Goal: Task Accomplishment & Management: Use online tool/utility

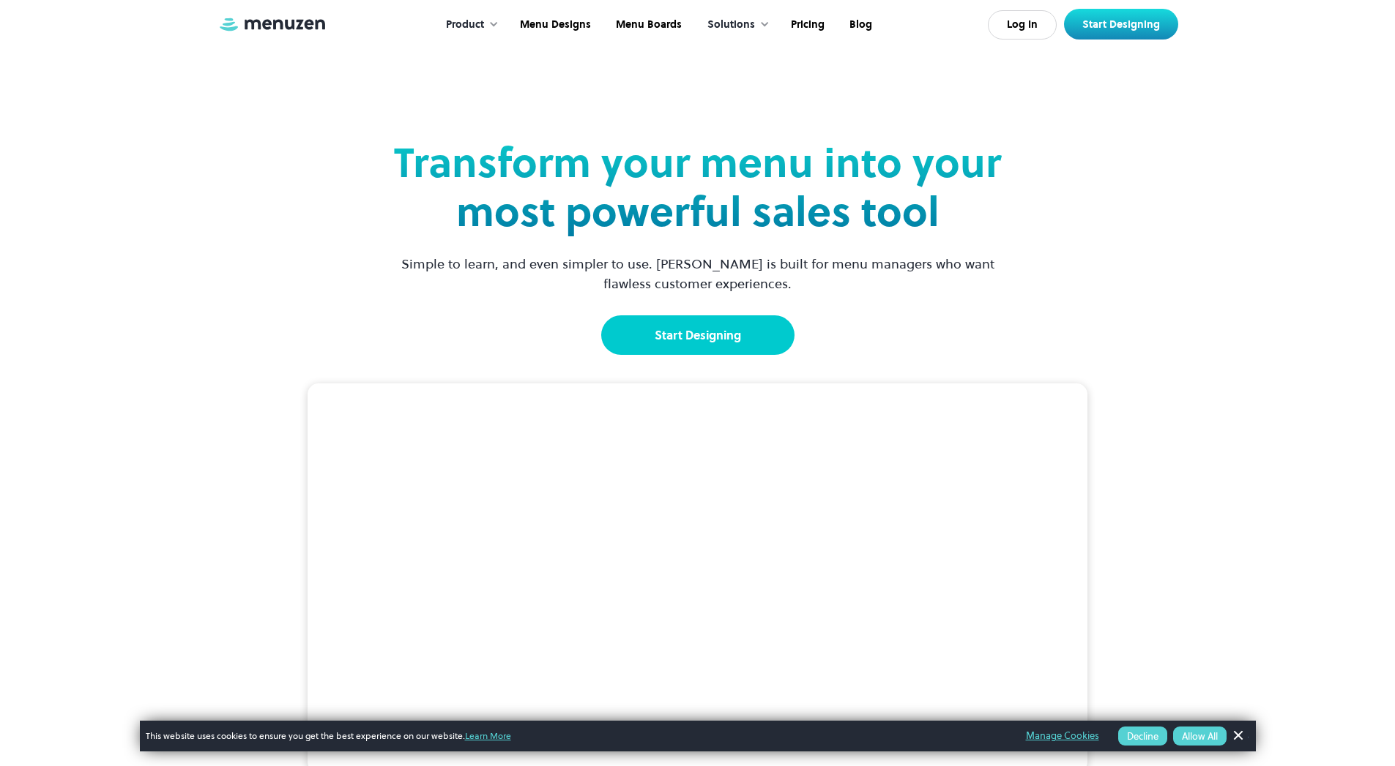
click at [725, 335] on link "Start Designing" at bounding box center [697, 336] width 193 height 40
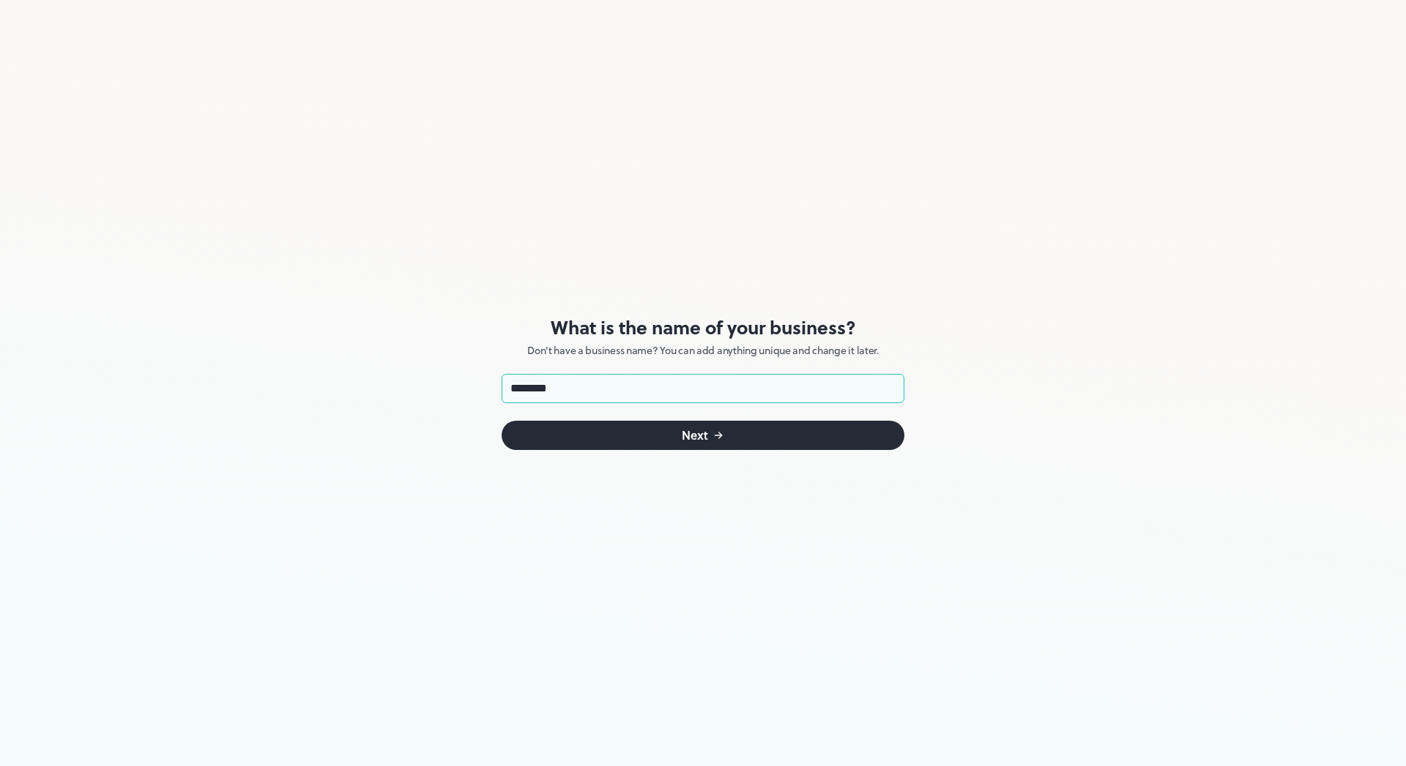
type input "********"
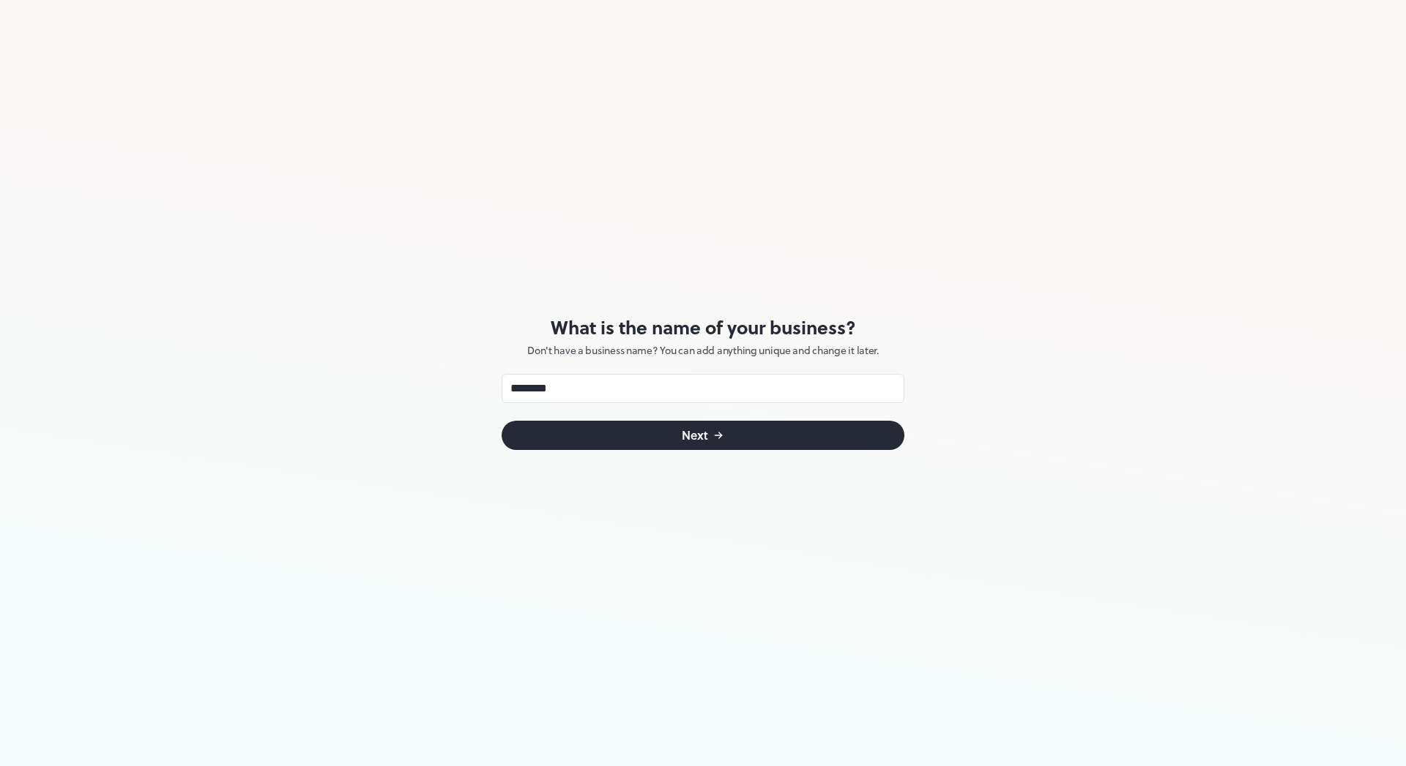
click at [682, 435] on div "Next" at bounding box center [695, 436] width 26 height 12
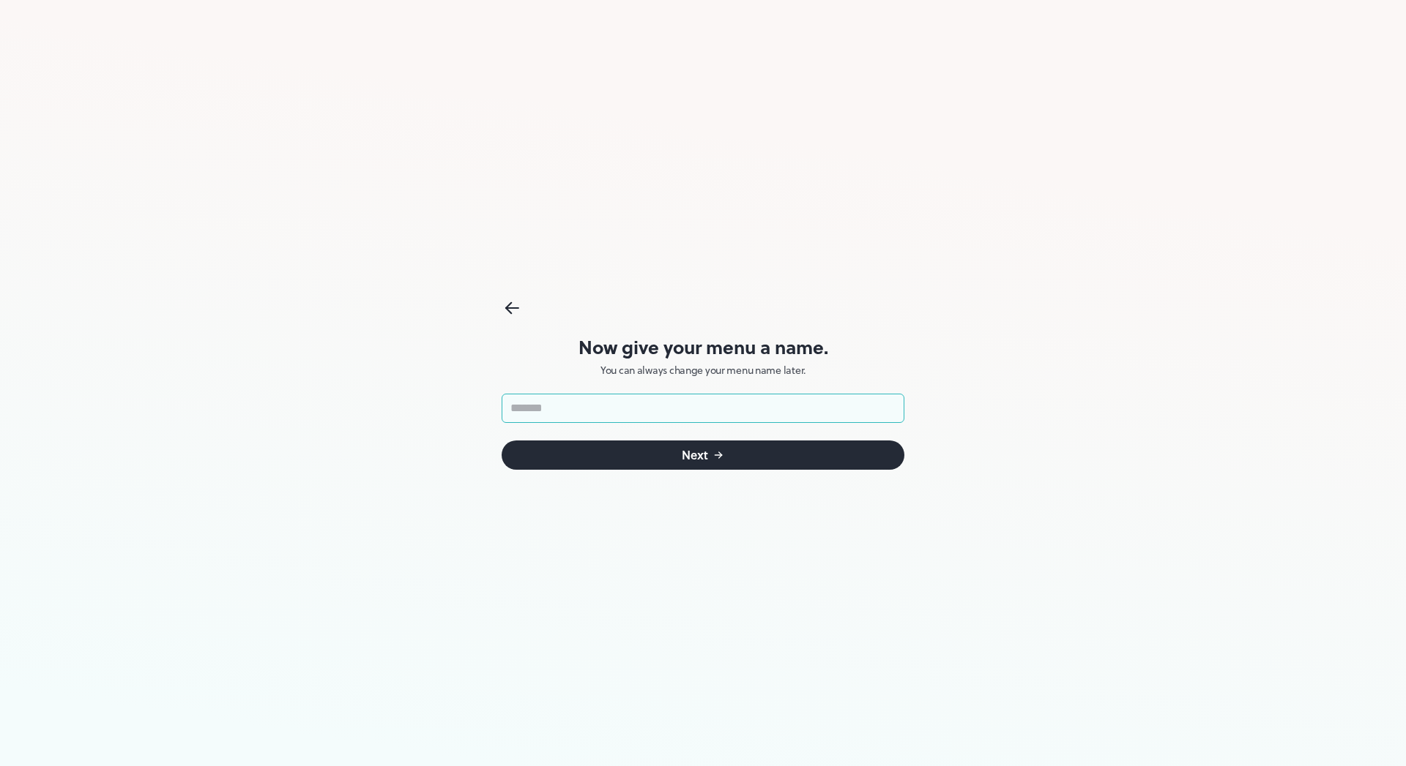
click at [635, 417] on input "text" at bounding box center [702, 408] width 403 height 29
type input "*"
type input "*******"
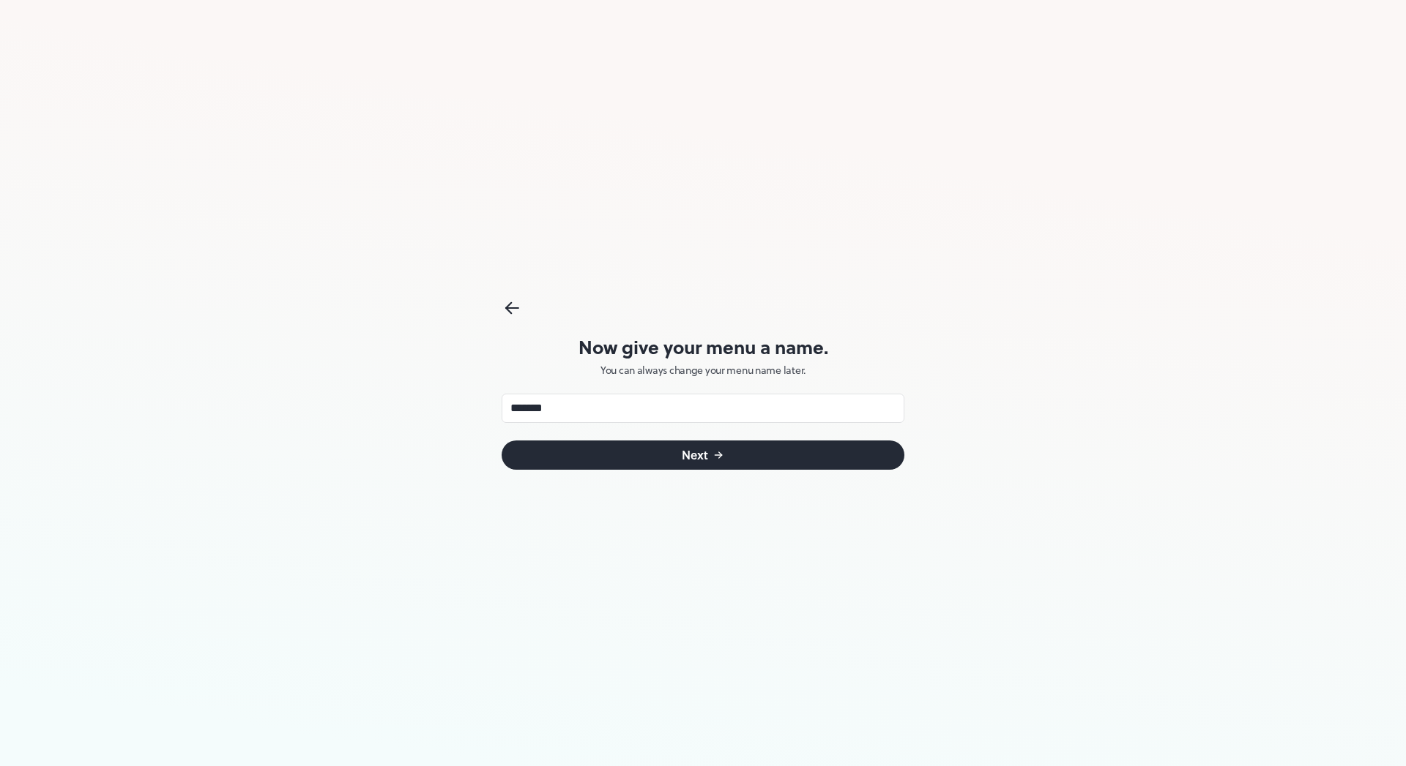
click at [656, 455] on button "Next" at bounding box center [702, 455] width 403 height 29
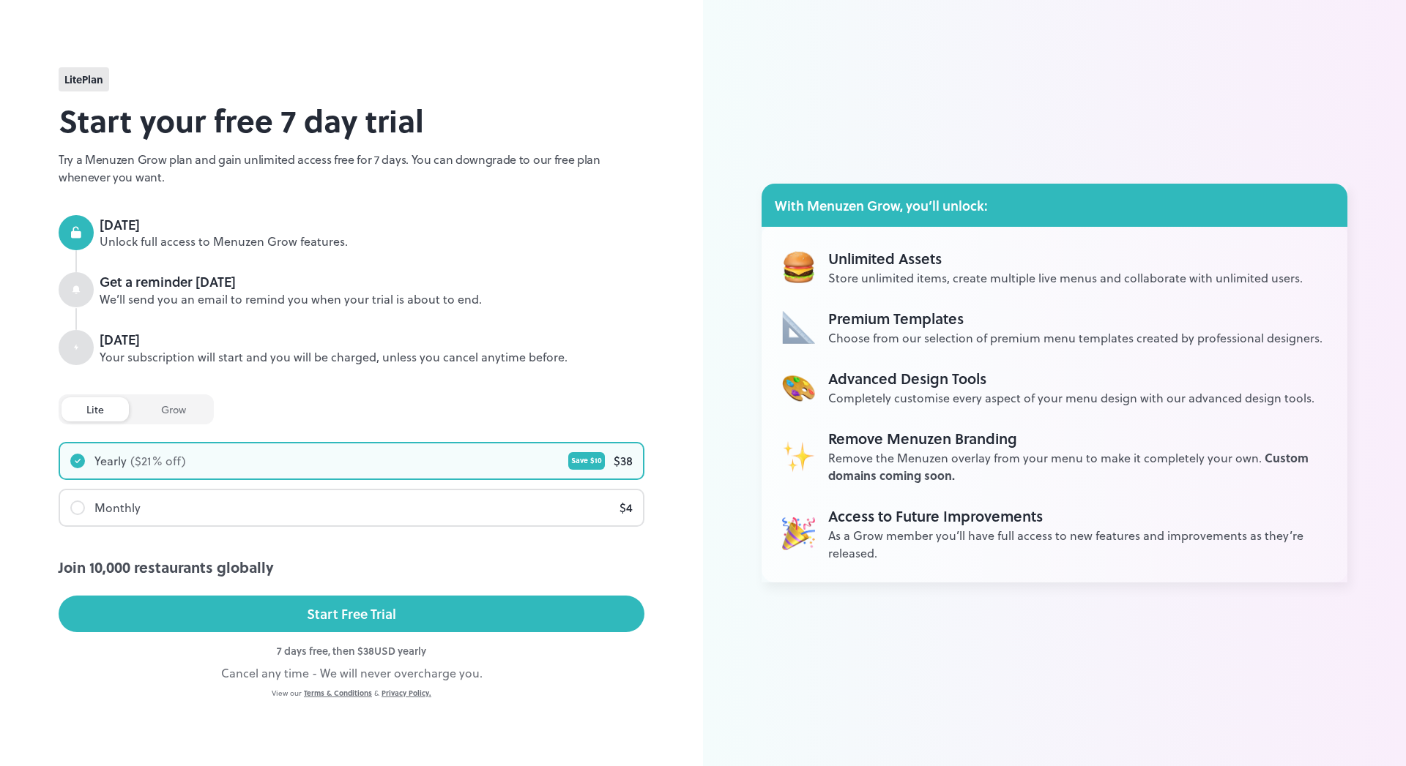
click at [165, 410] on div "grow" at bounding box center [173, 410] width 75 height 24
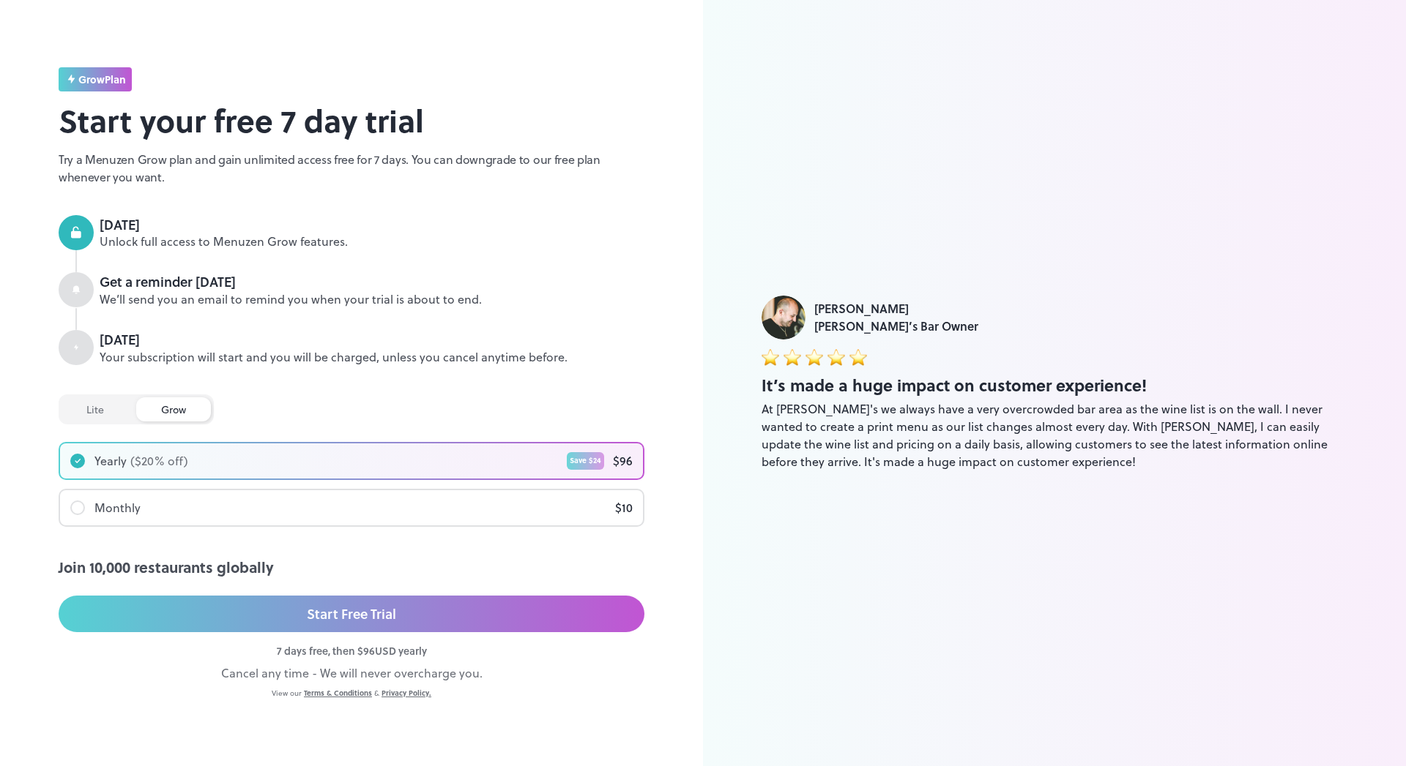
click at [99, 413] on div "lite" at bounding box center [94, 410] width 67 height 24
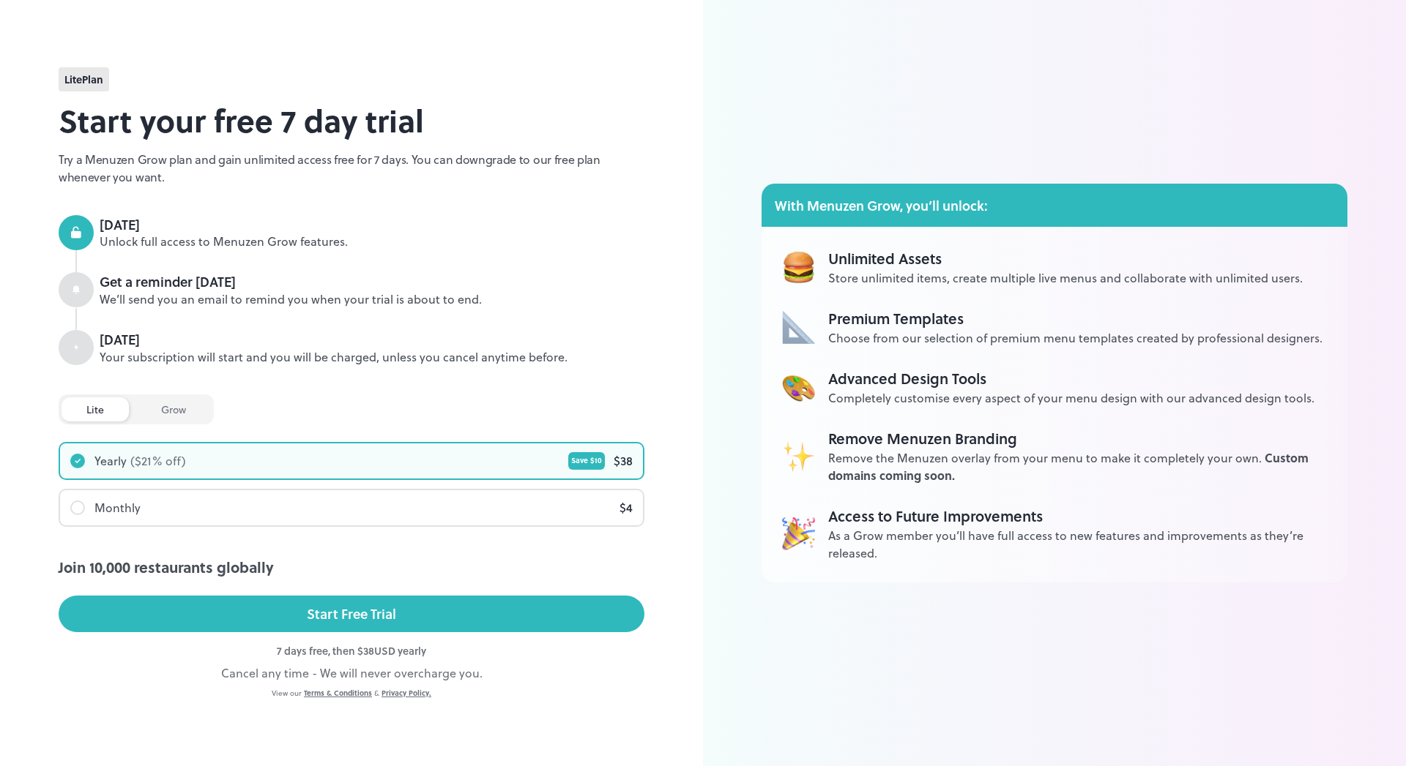
click at [82, 502] on div at bounding box center [77, 508] width 15 height 15
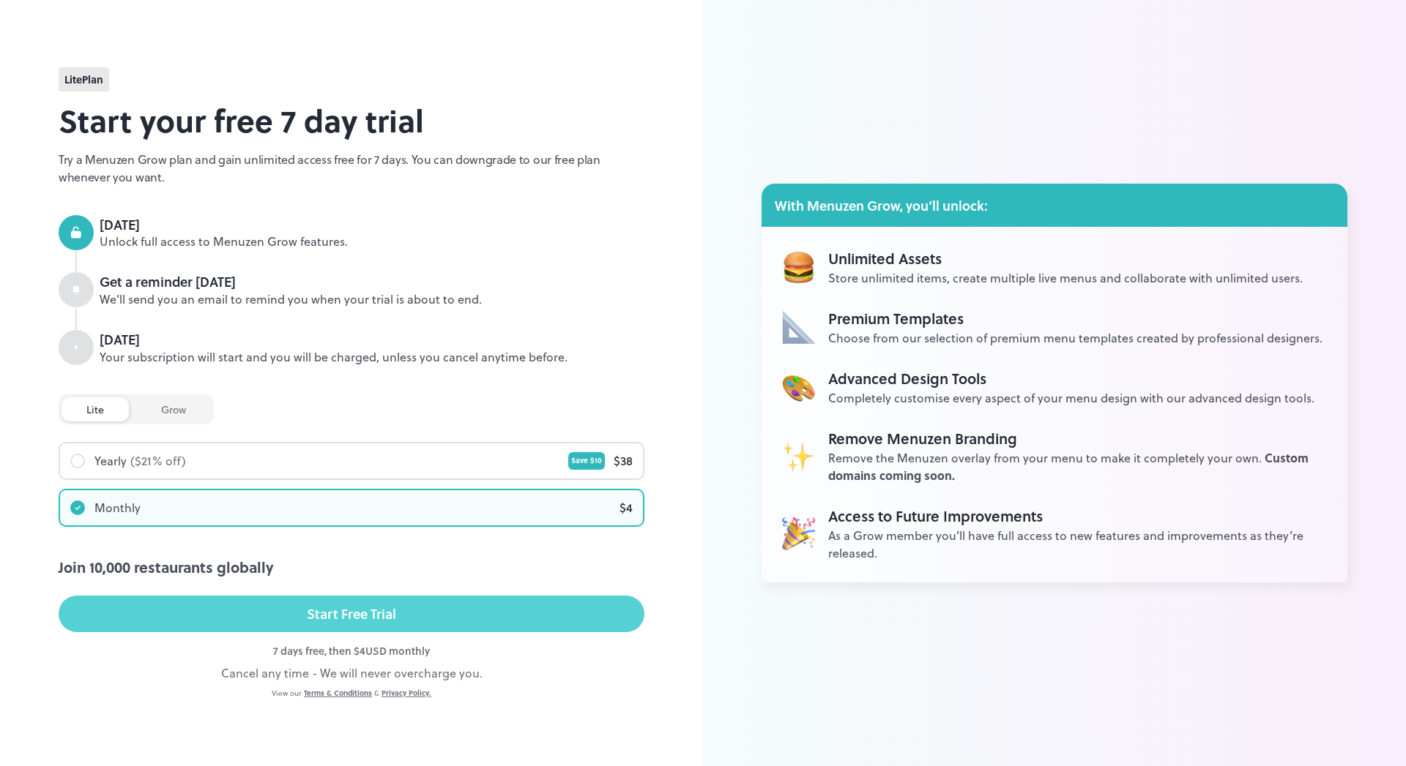
click at [285, 616] on button "Start Free Trial" at bounding box center [352, 614] width 586 height 37
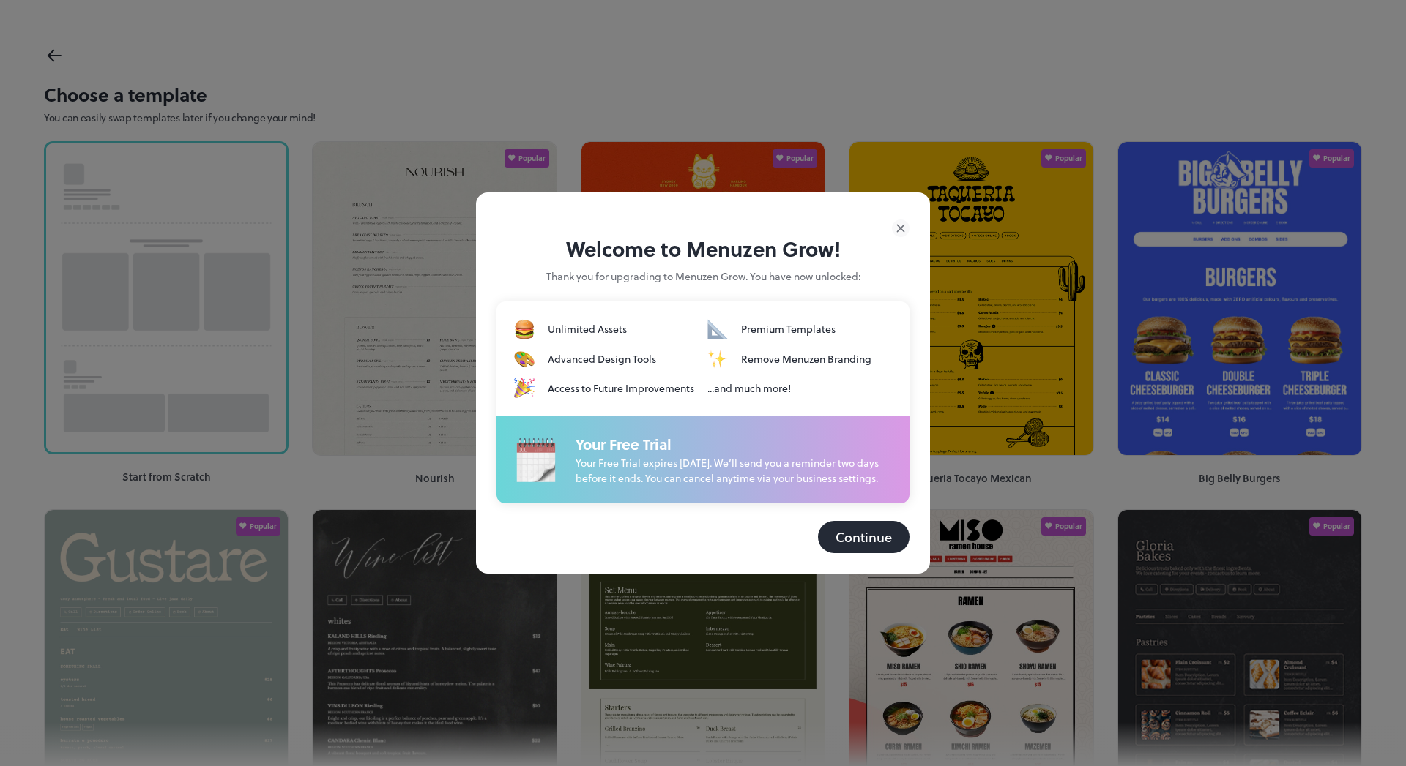
click at [838, 553] on button "Continue" at bounding box center [864, 537] width 92 height 32
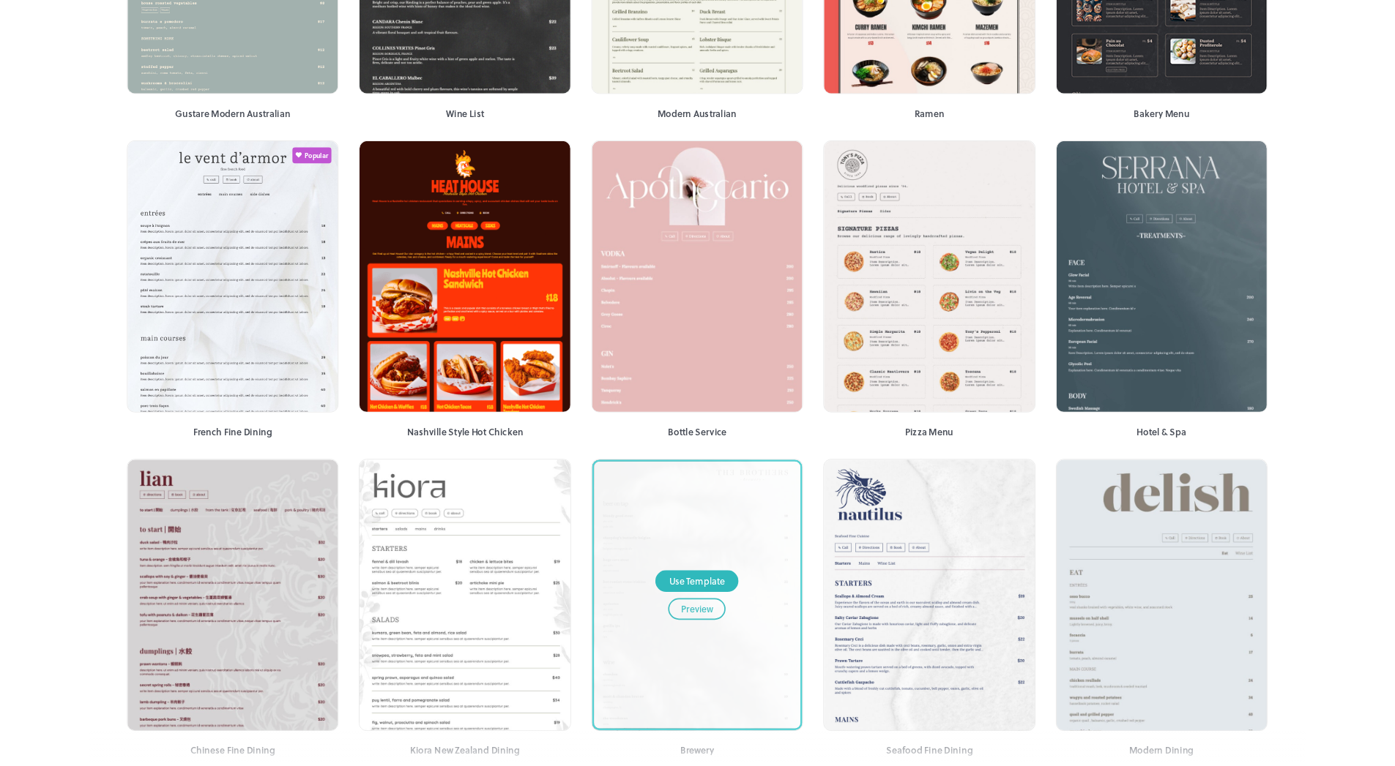
scroll to position [714, 0]
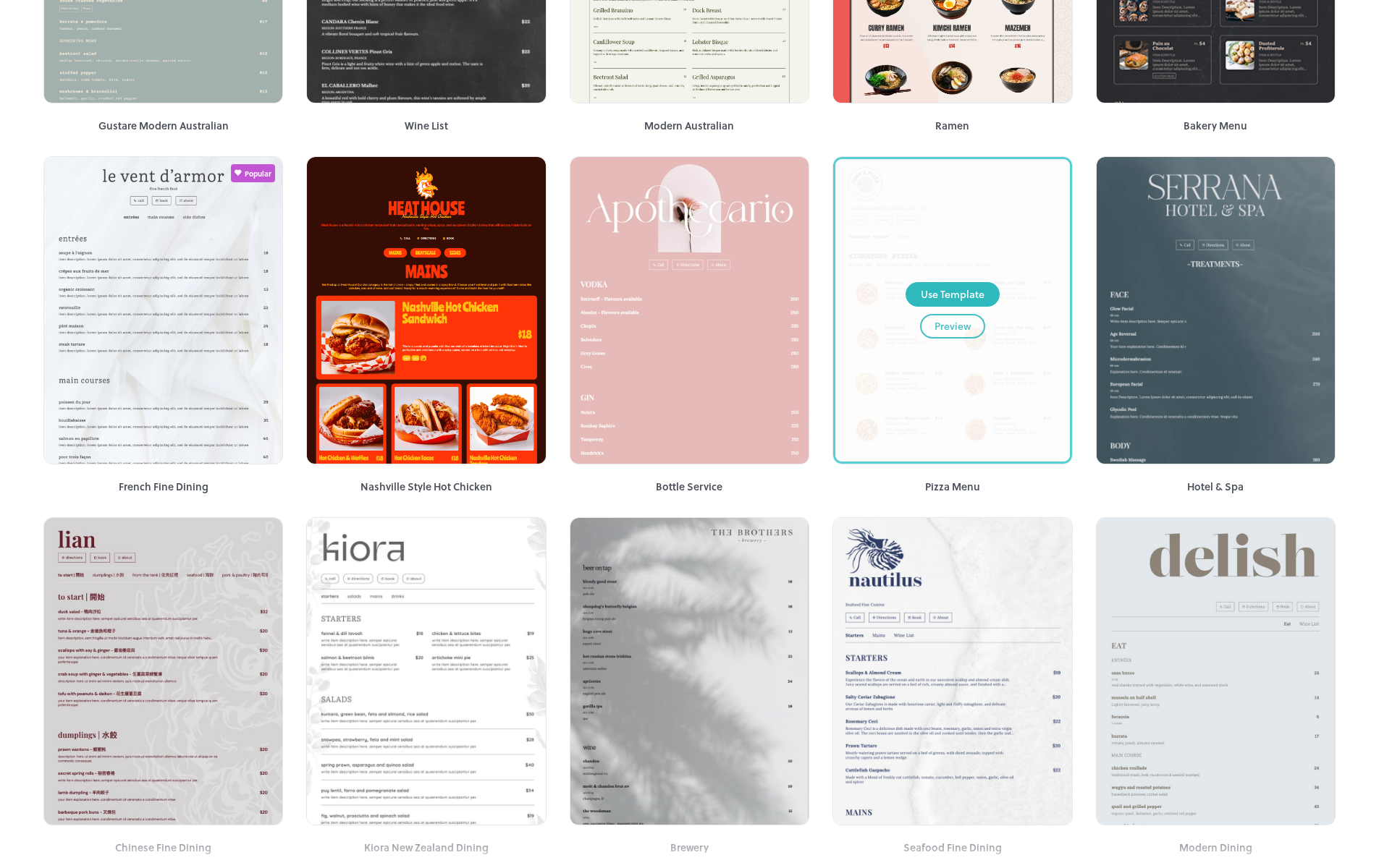
click at [948, 329] on div "Preview" at bounding box center [952, 326] width 37 height 16
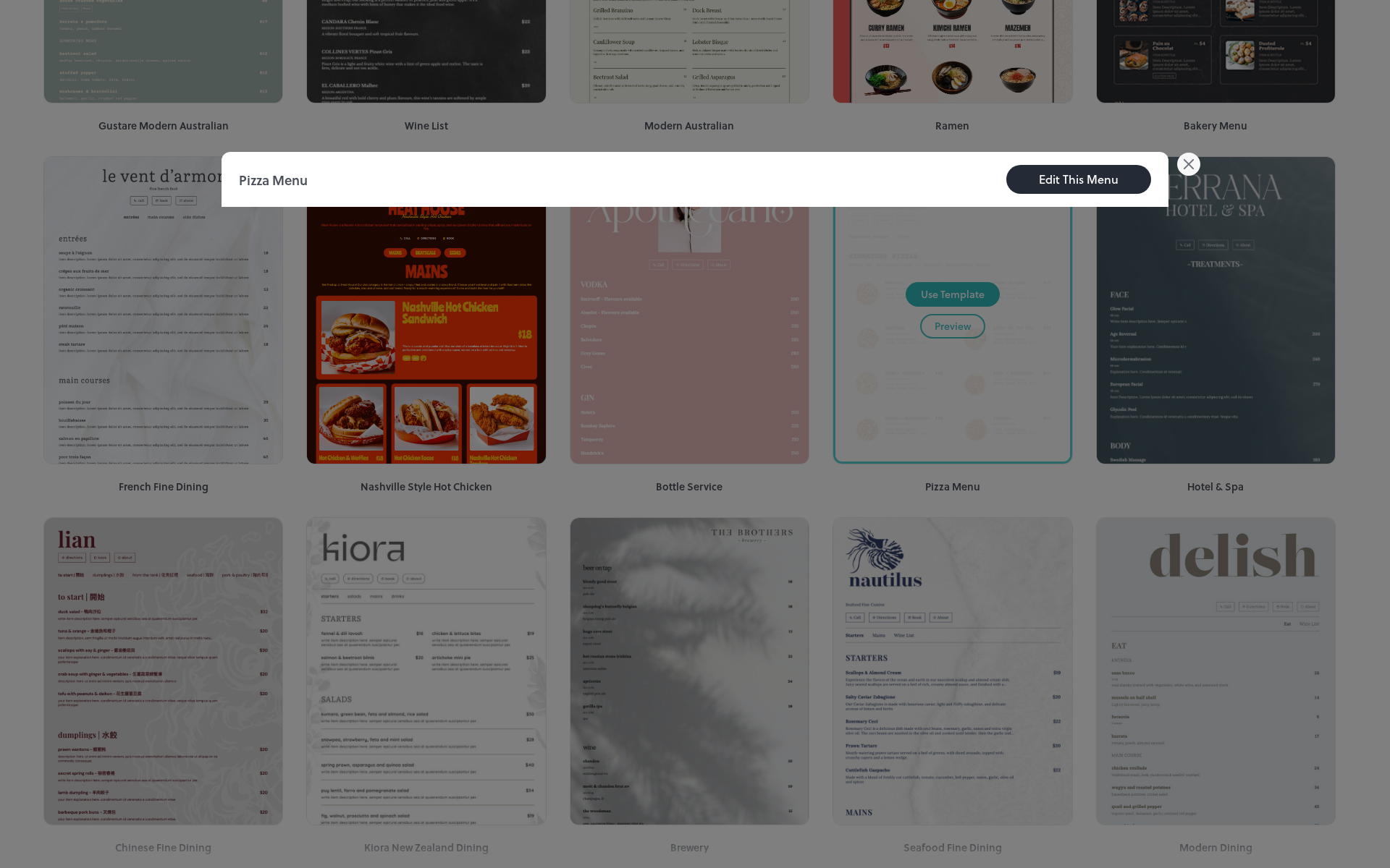
click at [1091, 172] on div "Edit This Menu" at bounding box center [1078, 180] width 80 height 18
click at [1182, 161] on icon at bounding box center [1187, 163] width 23 height 23
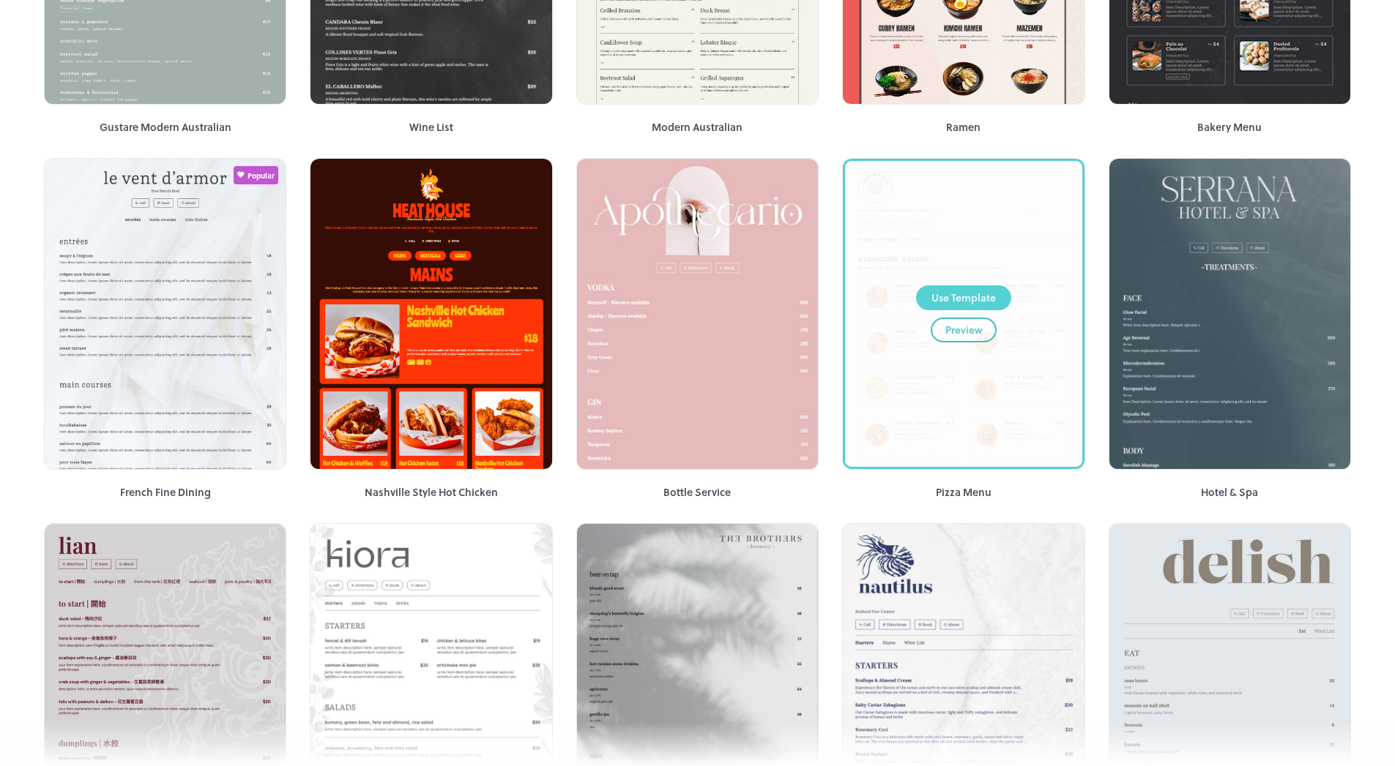
click at [951, 301] on div "Use Template" at bounding box center [963, 298] width 64 height 16
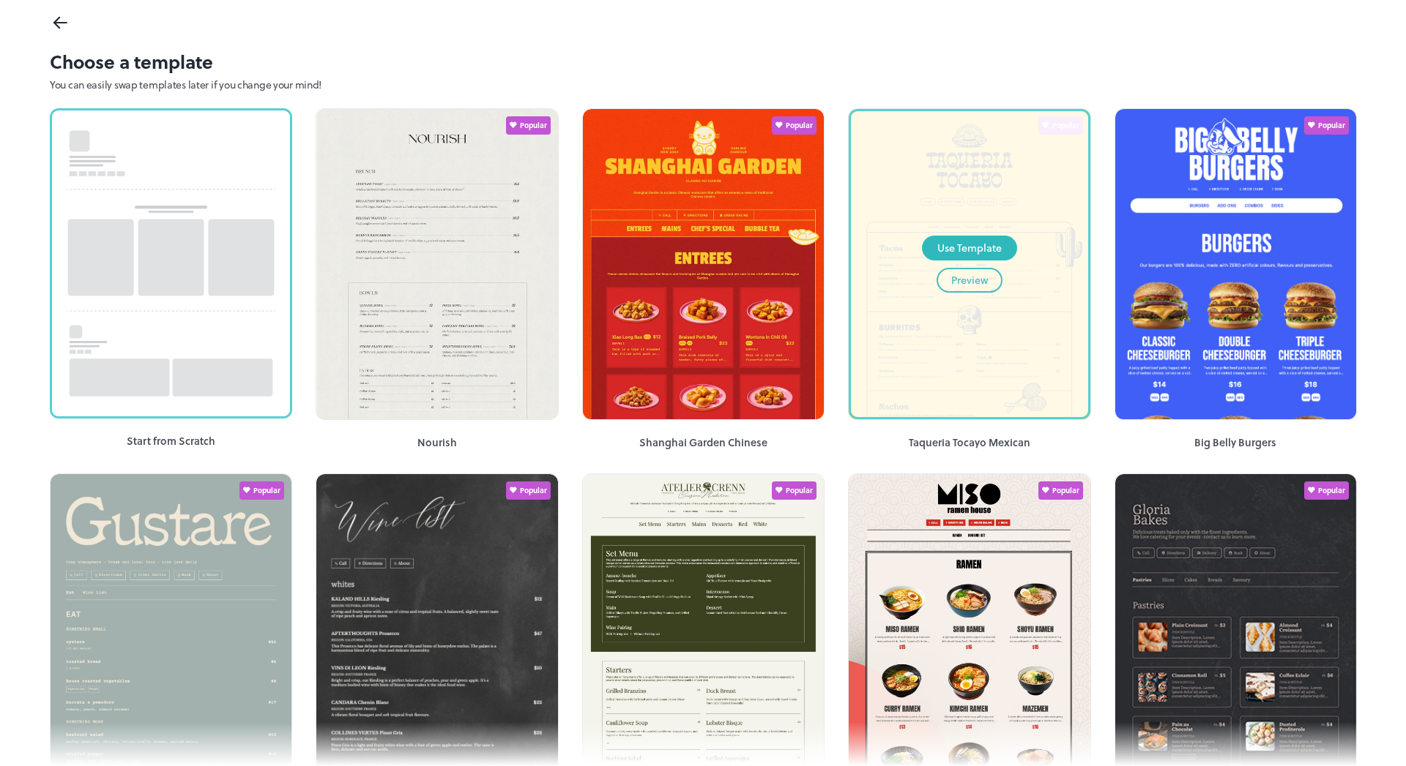
scroll to position [0, 0]
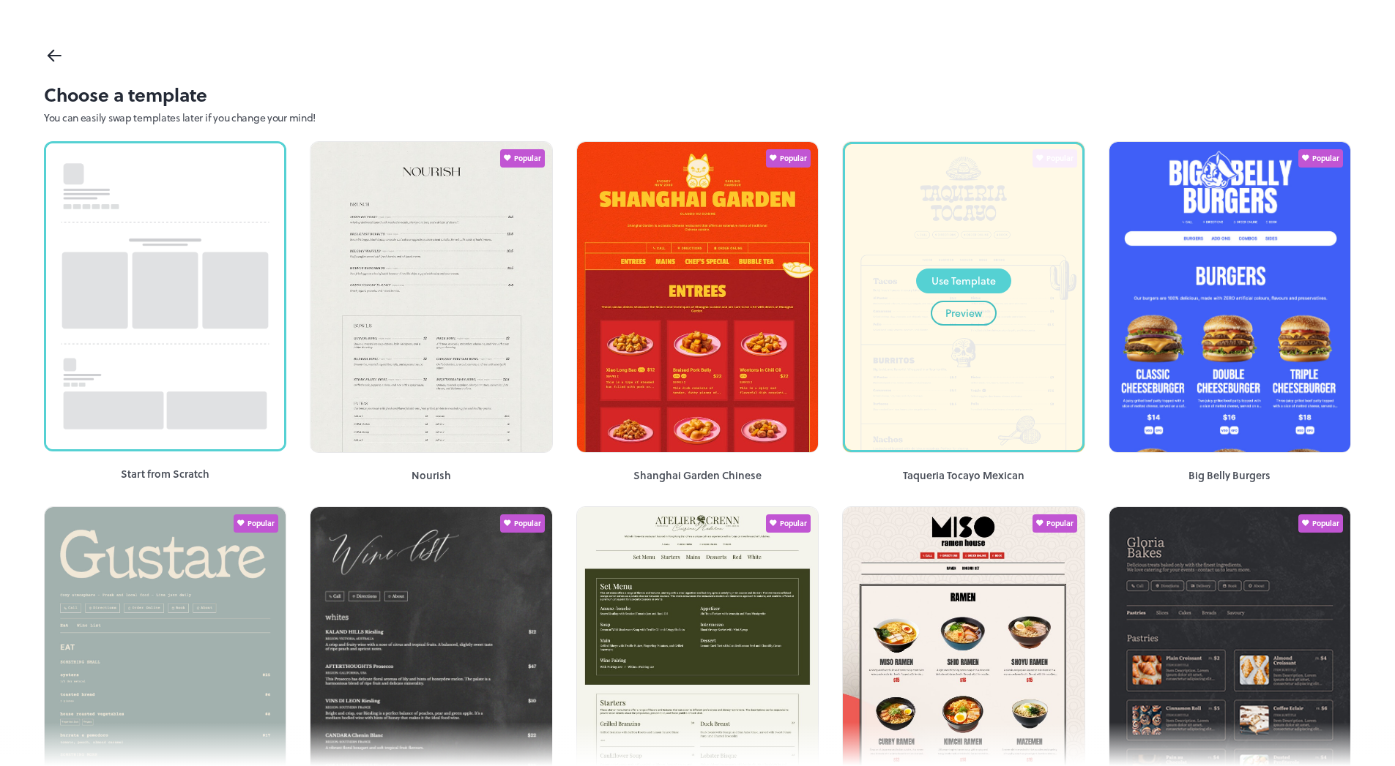
click at [953, 280] on div "Use Template" at bounding box center [963, 281] width 64 height 16
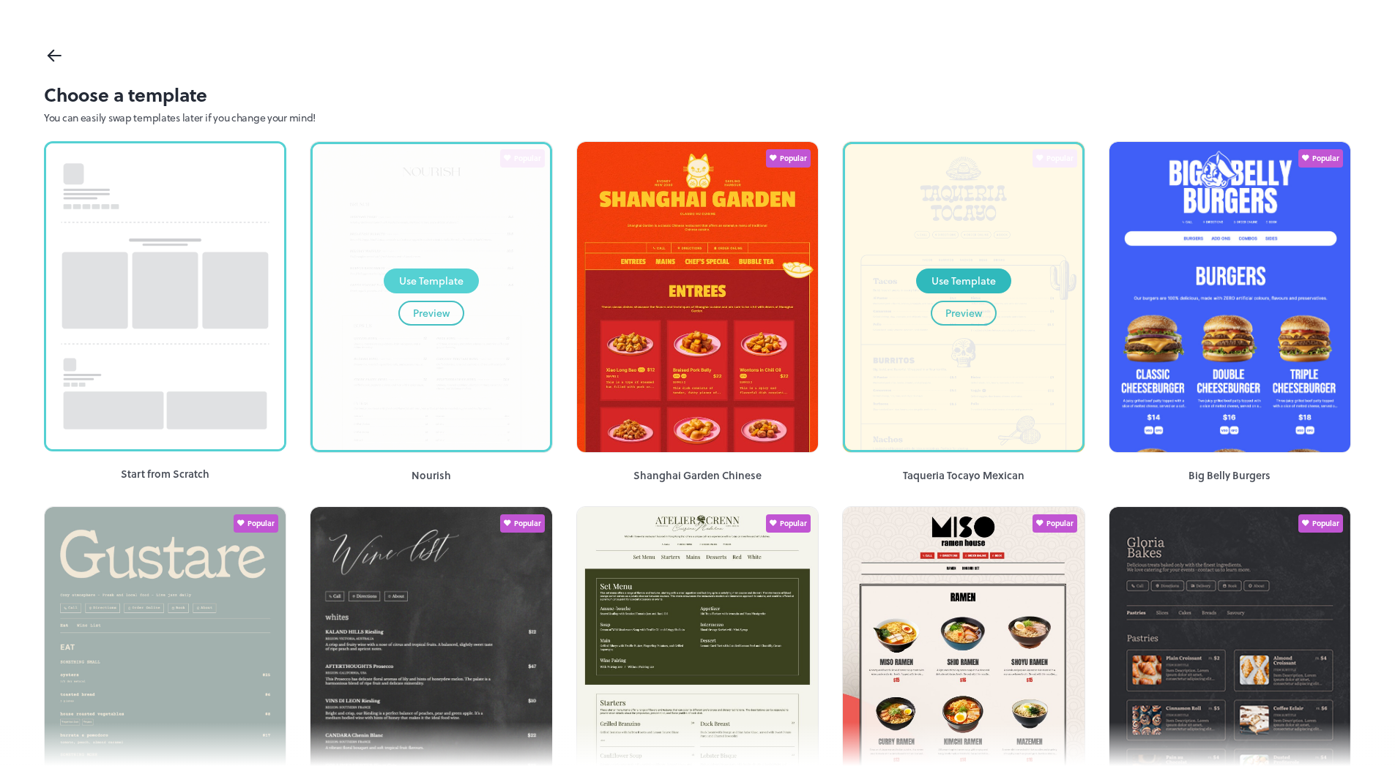
click at [428, 277] on div "Use Template" at bounding box center [431, 281] width 64 height 16
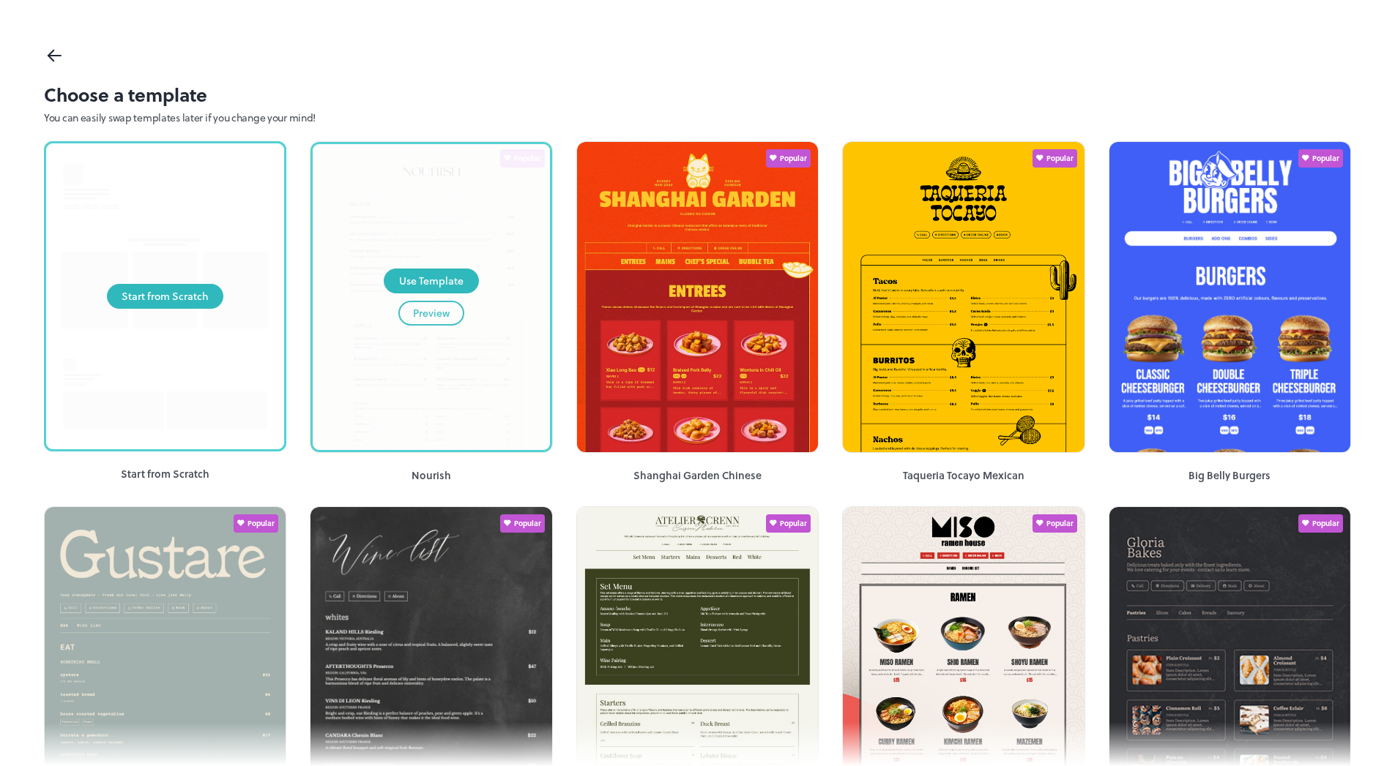
click at [168, 231] on div "Start from Scratch" at bounding box center [165, 296] width 238 height 306
click at [158, 294] on div "Start from Scratch" at bounding box center [165, 296] width 87 height 16
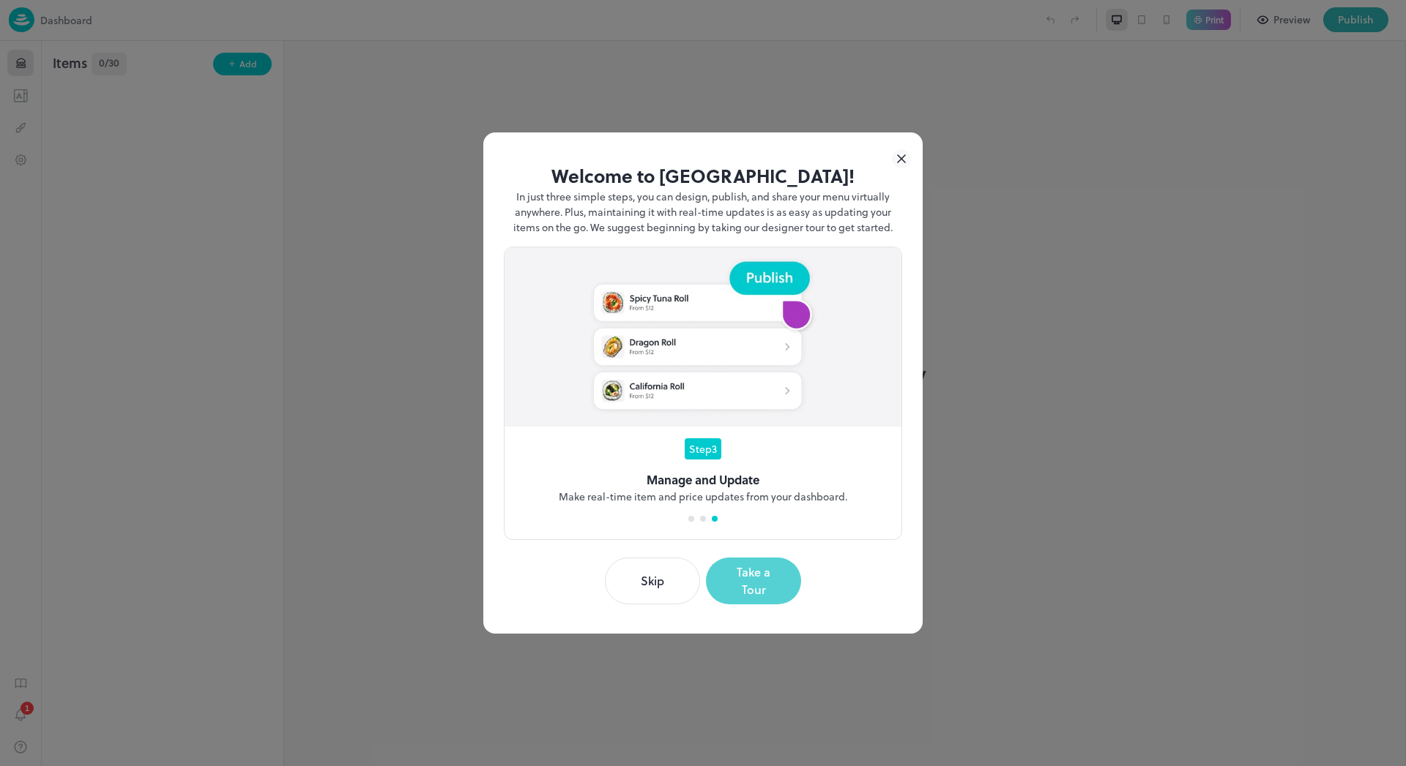
click at [743, 581] on button "Take a Tour" at bounding box center [753, 581] width 95 height 47
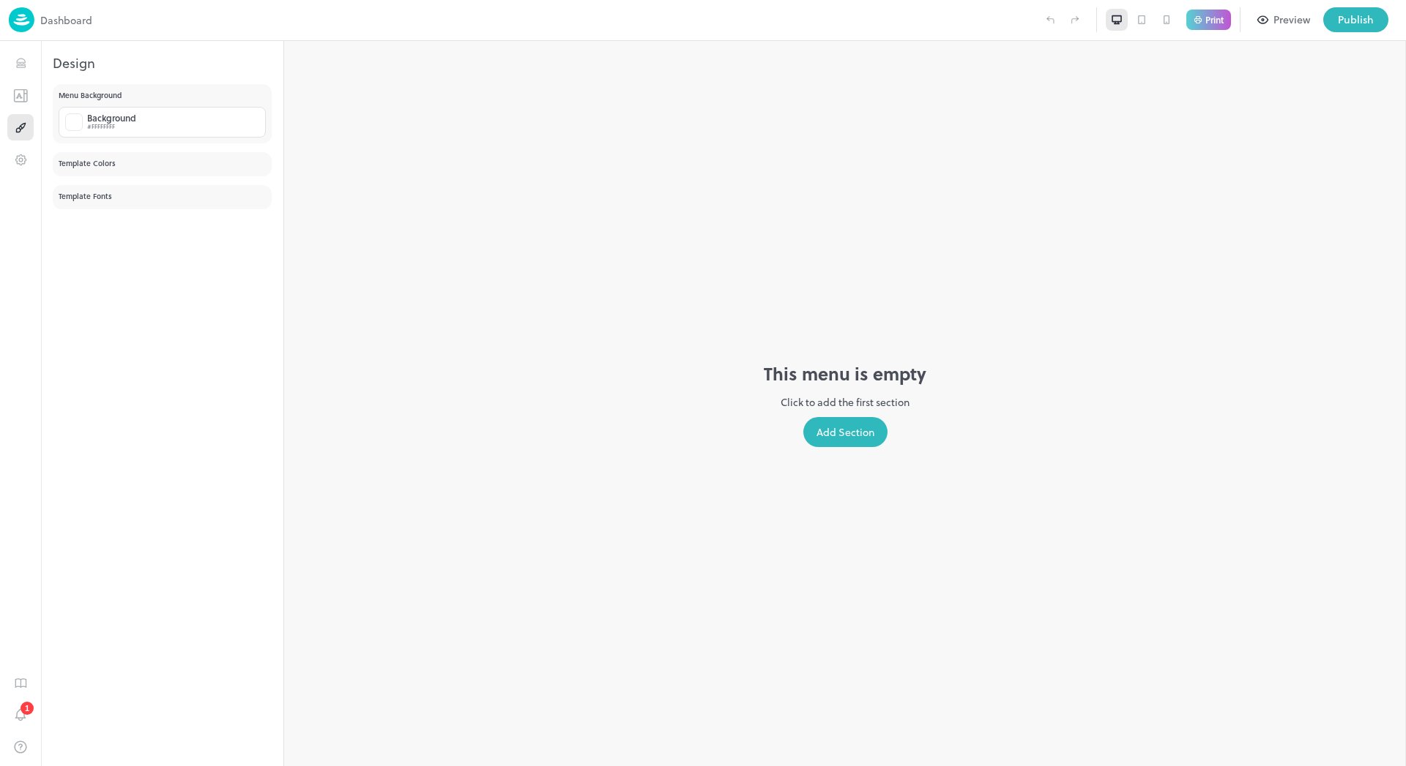
click at [834, 425] on div "Add Section" at bounding box center [845, 432] width 84 height 30
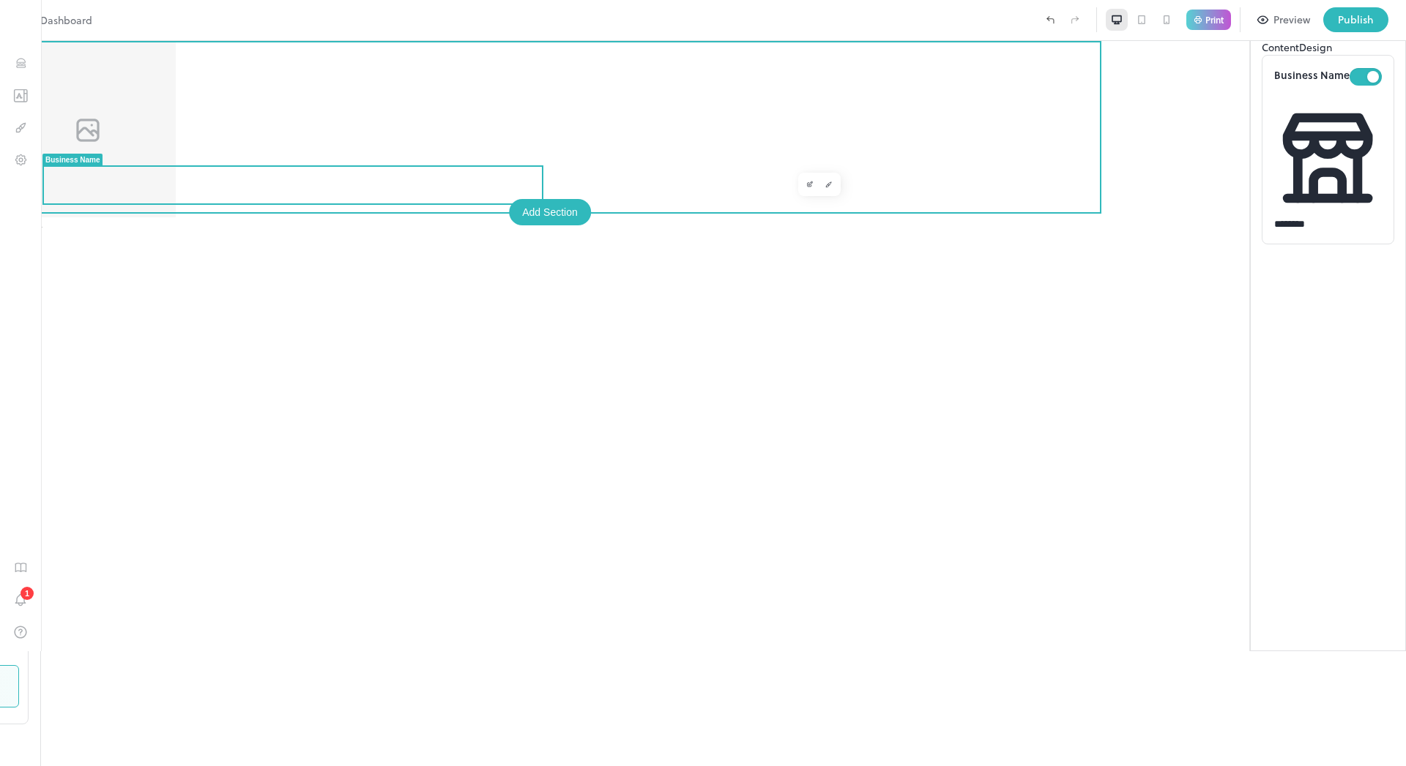
click at [201, 217] on div "Kickdish" at bounding box center [703, 223] width 1406 height 13
click at [171, 217] on div "Kickdish" at bounding box center [703, 223] width 1406 height 13
click at [205, 299] on div "Kickdish" at bounding box center [703, 403] width 1406 height 725
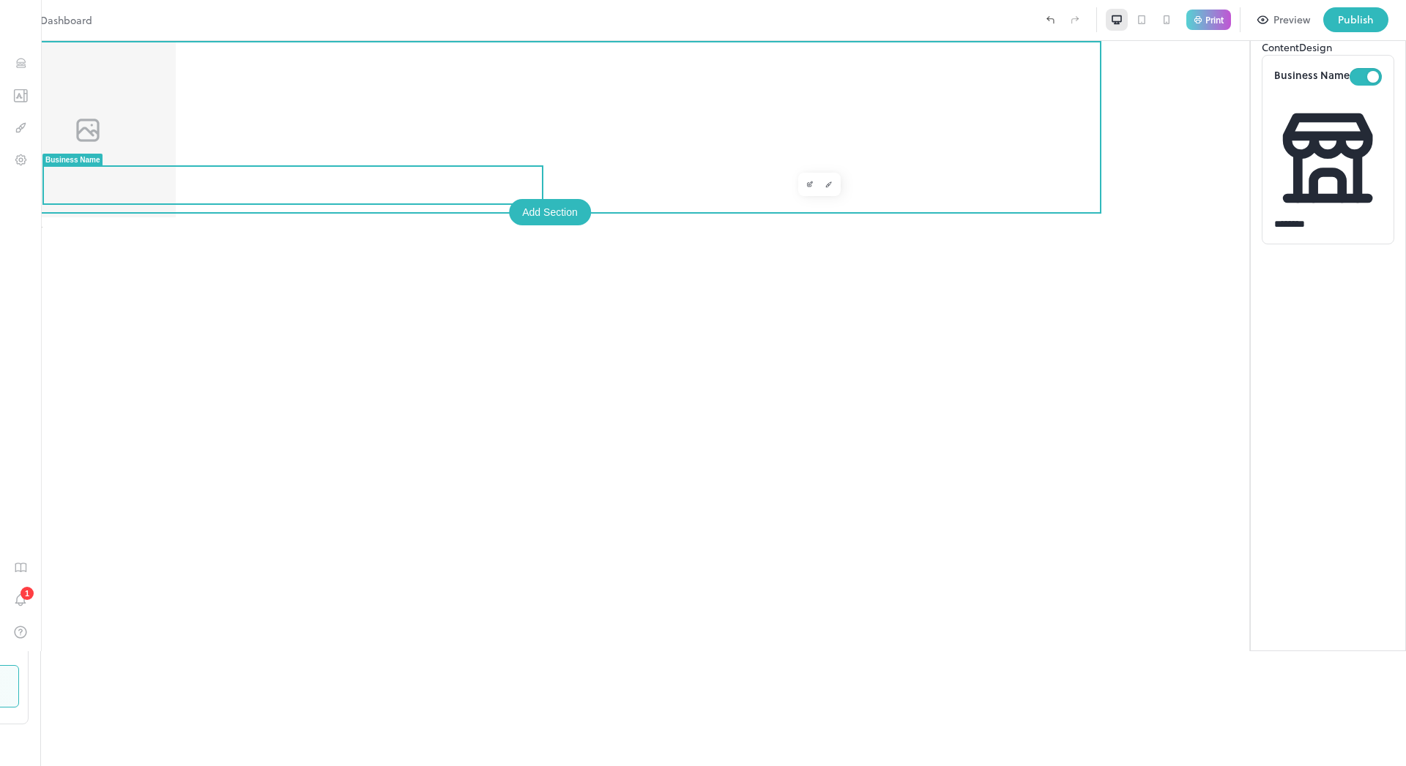
click at [531, 213] on div "Add Section" at bounding box center [550, 212] width 82 height 26
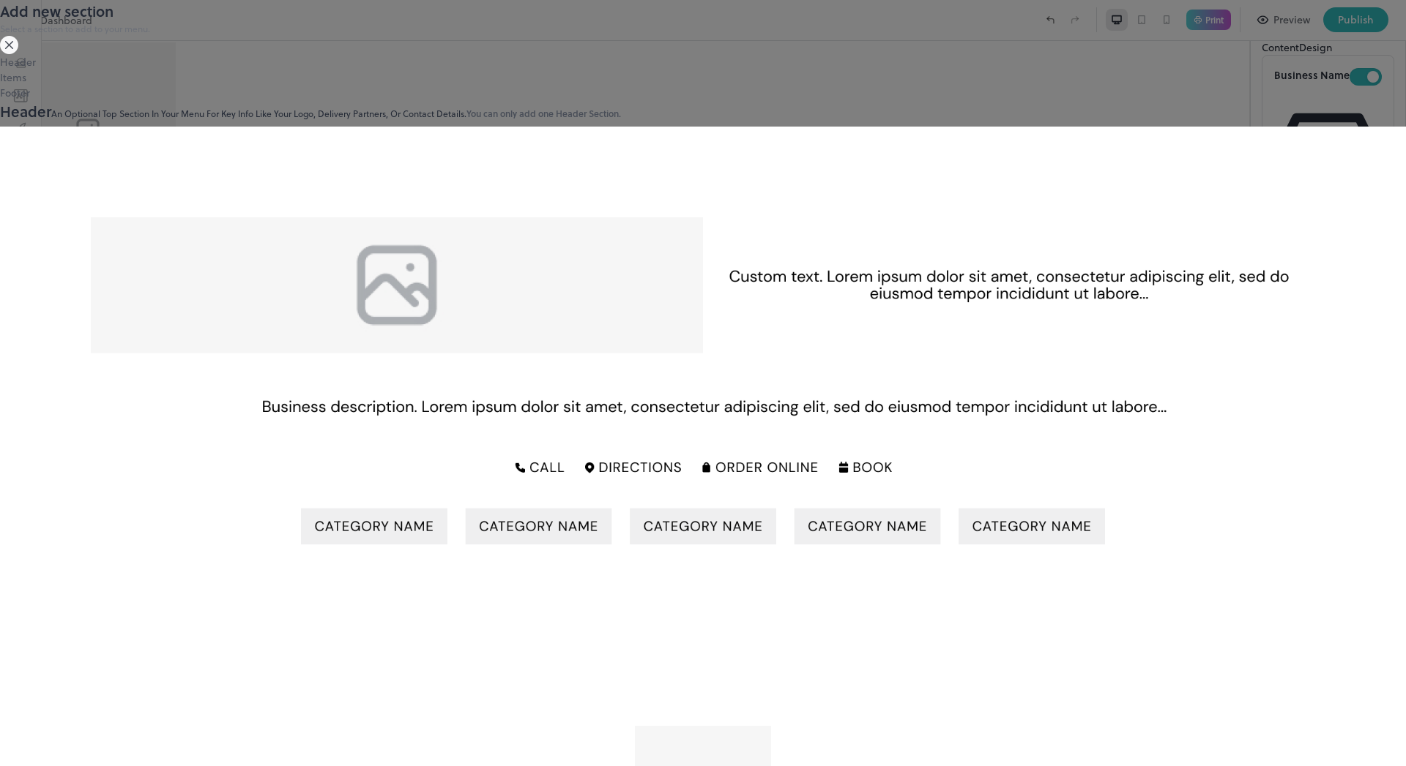
click at [354, 85] on div "Items" at bounding box center [703, 77] width 1406 height 15
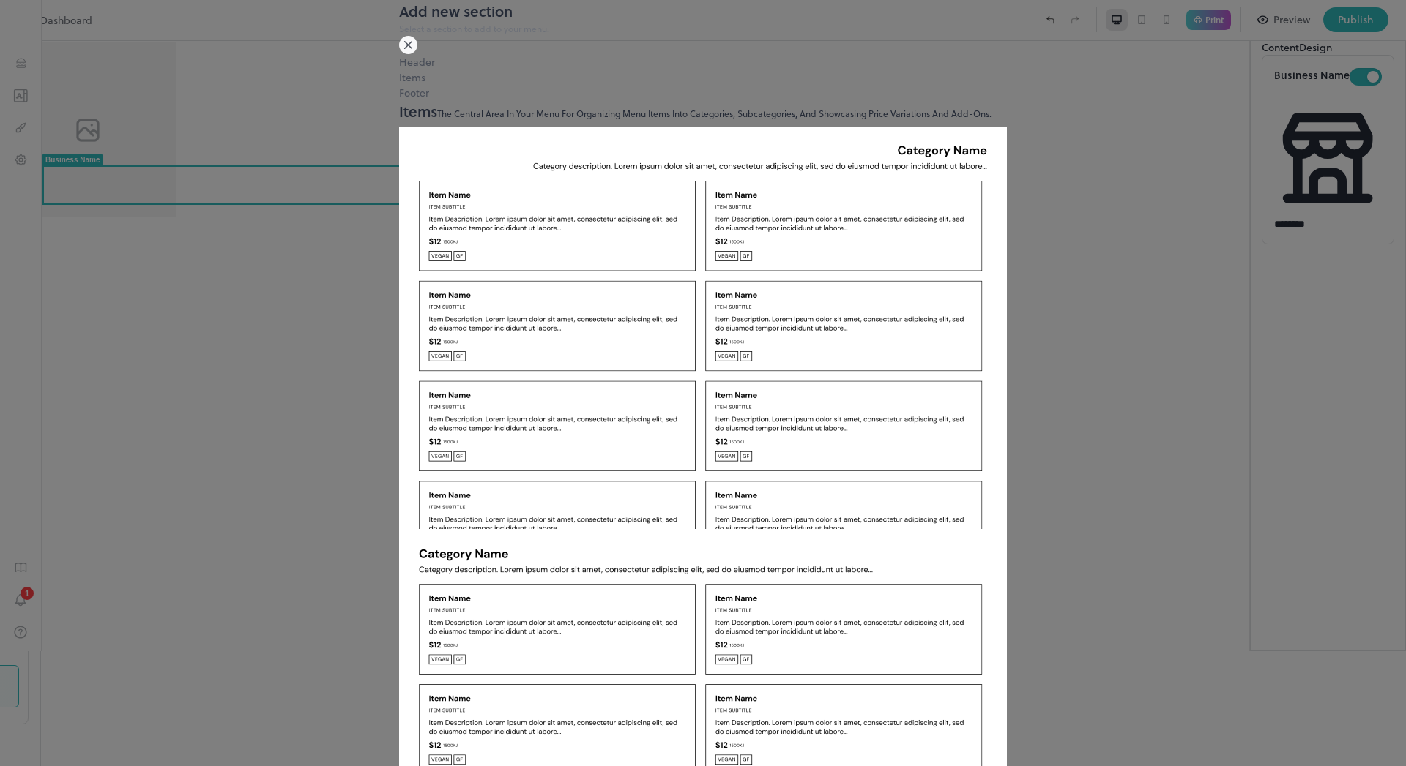
click at [682, 260] on img at bounding box center [703, 328] width 608 height 403
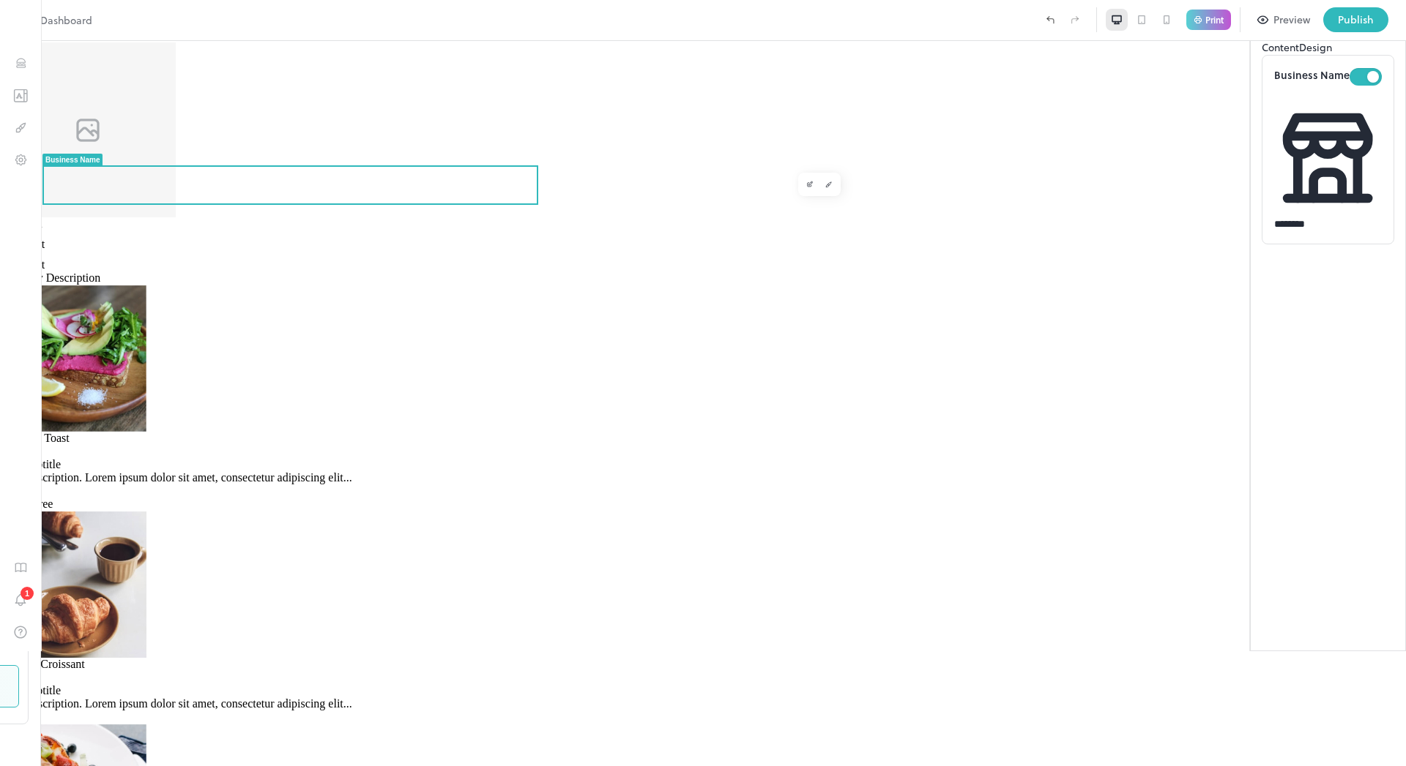
click at [1384, 29] on icon at bounding box center [1384, 26] width 7 height 7
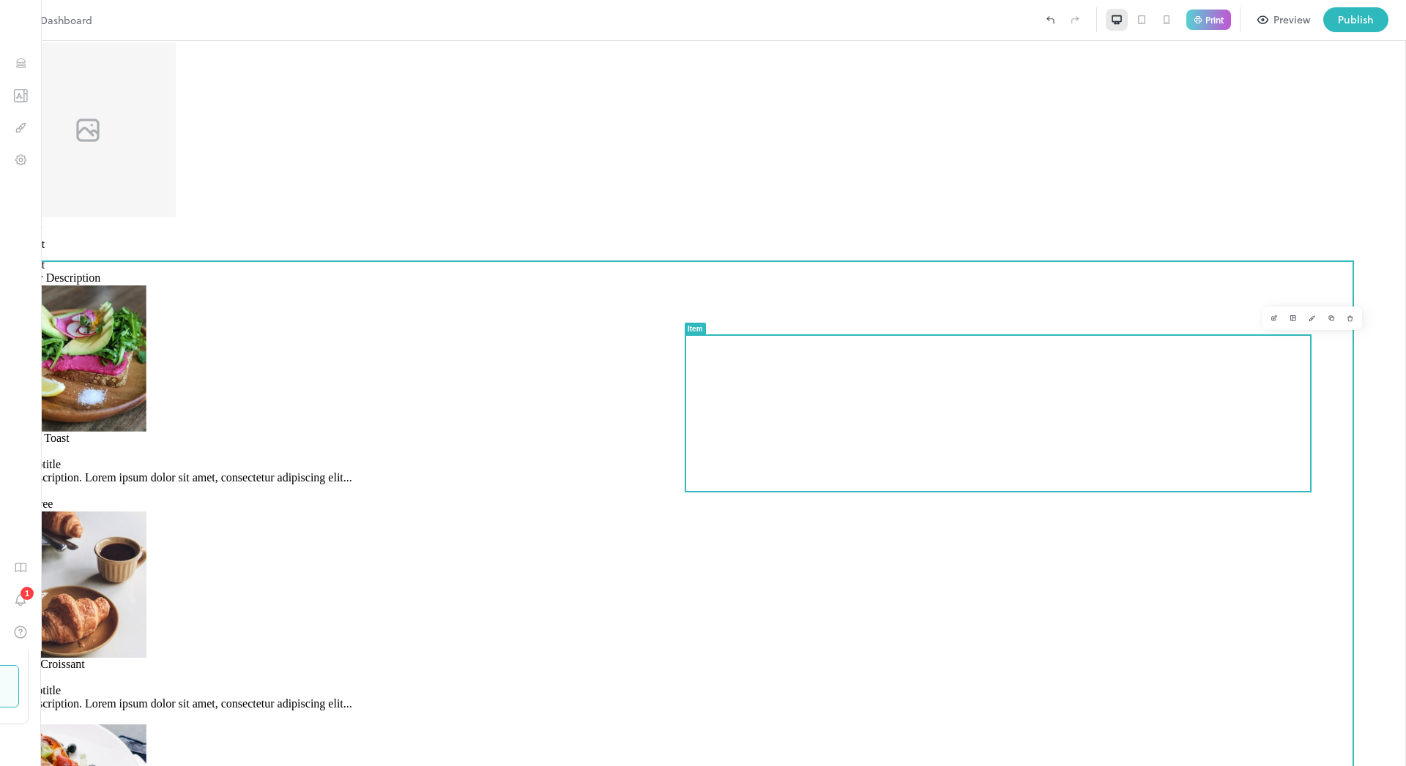
click at [949, 658] on div "Organic Croissant $22 Item Subtitle Item Description. Lorem ipsum dolor sit ame…" at bounding box center [703, 691] width 1406 height 66
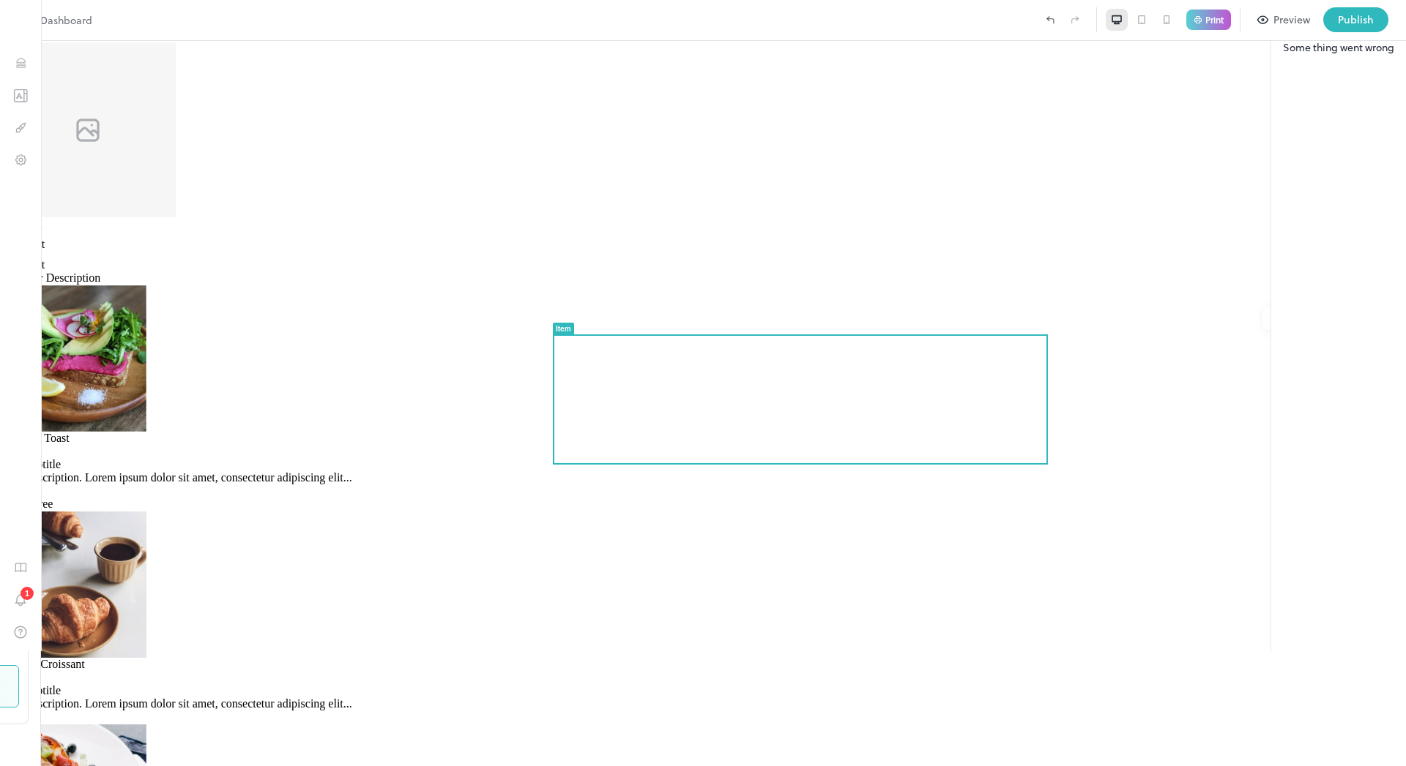
click at [1388, 35] on icon at bounding box center [1385, 27] width 18 height 18
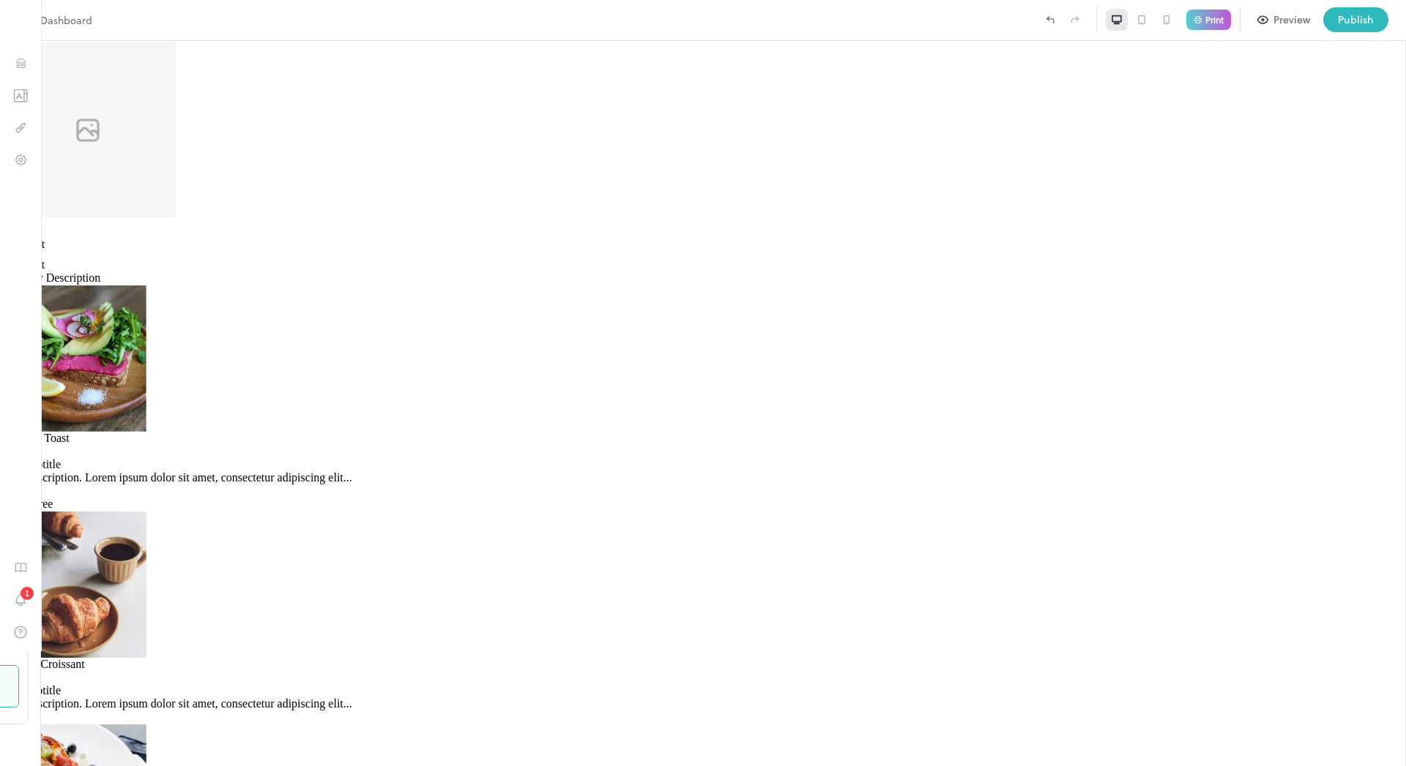
click at [1280, 20] on div "Preview" at bounding box center [1291, 20] width 37 height 16
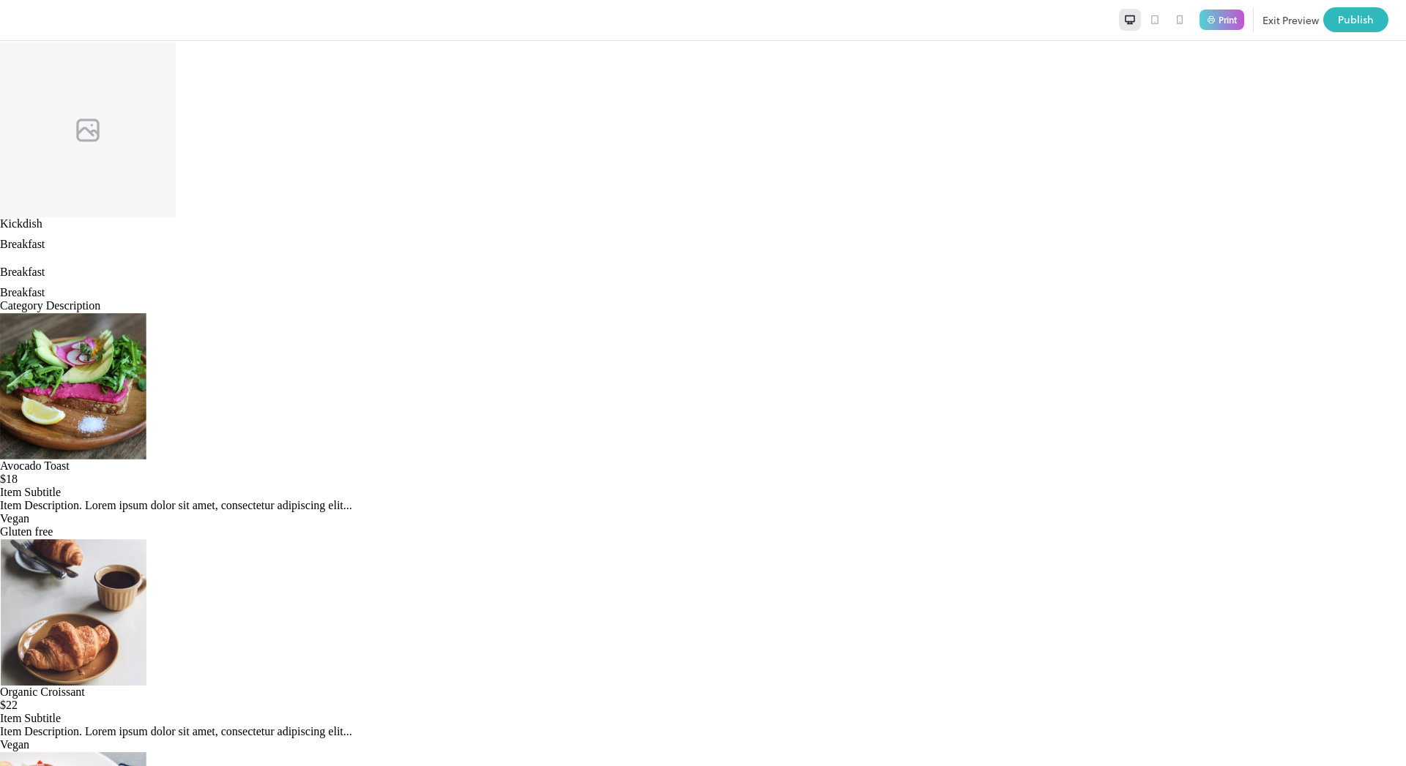
click at [1280, 20] on button "Exit Preview" at bounding box center [1290, 19] width 56 height 25
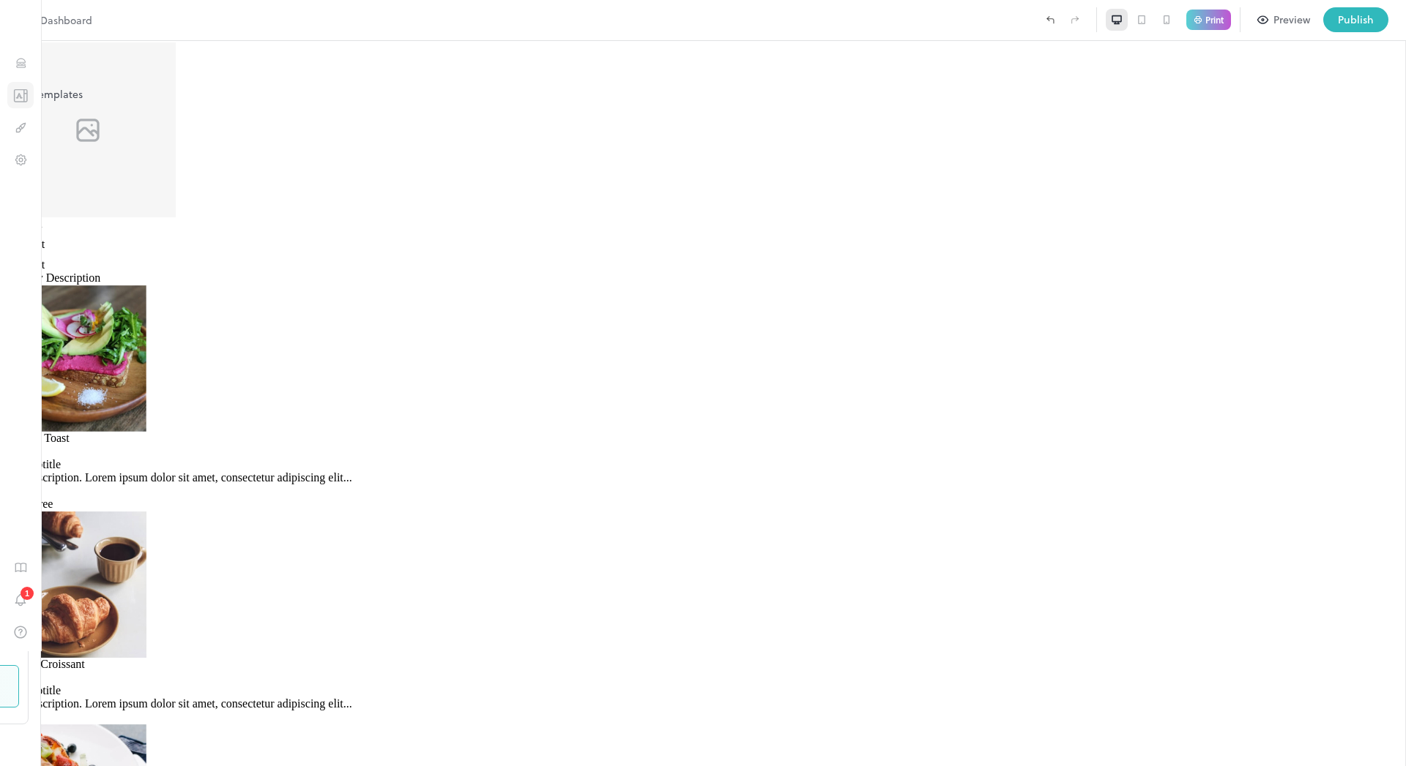
click at [20, 94] on icon "Templates" at bounding box center [19, 95] width 4 height 4
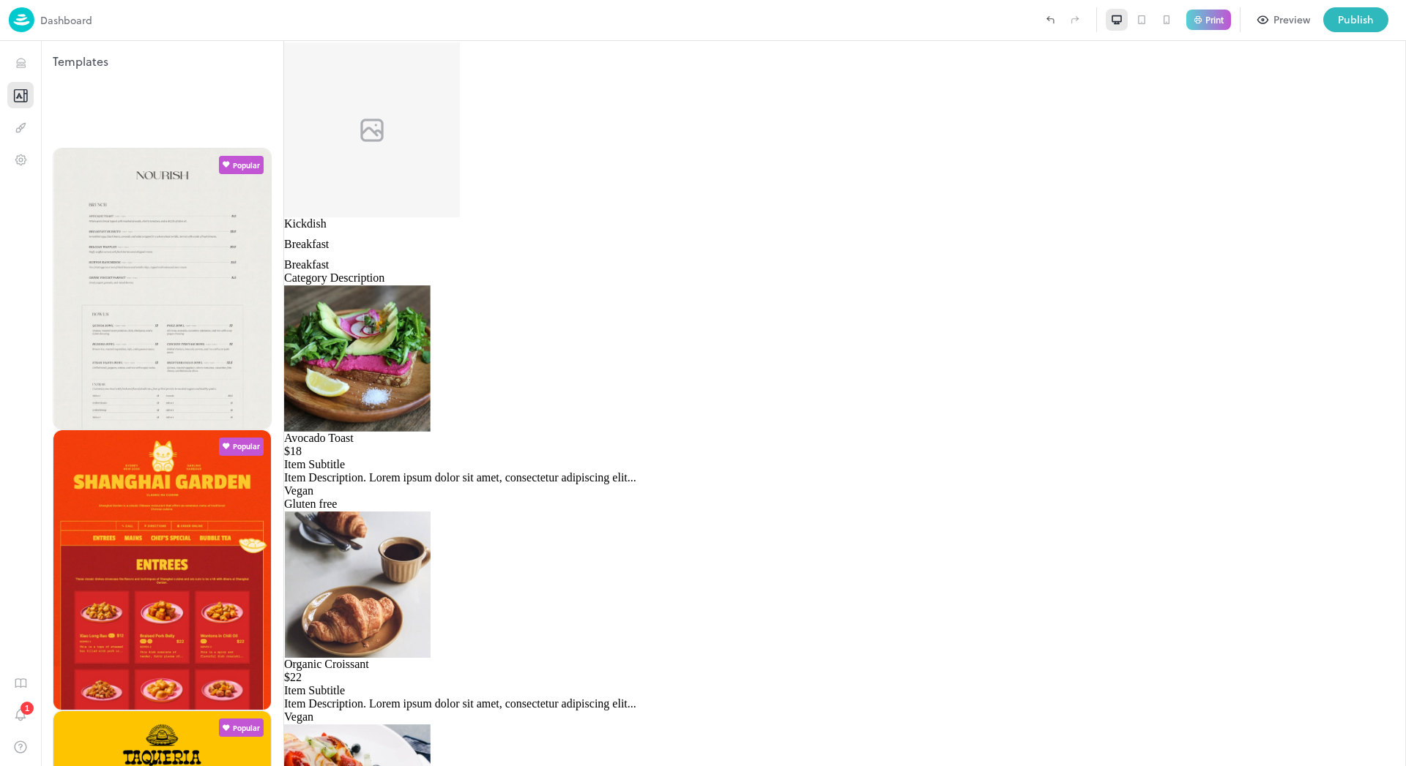
type input "*********"
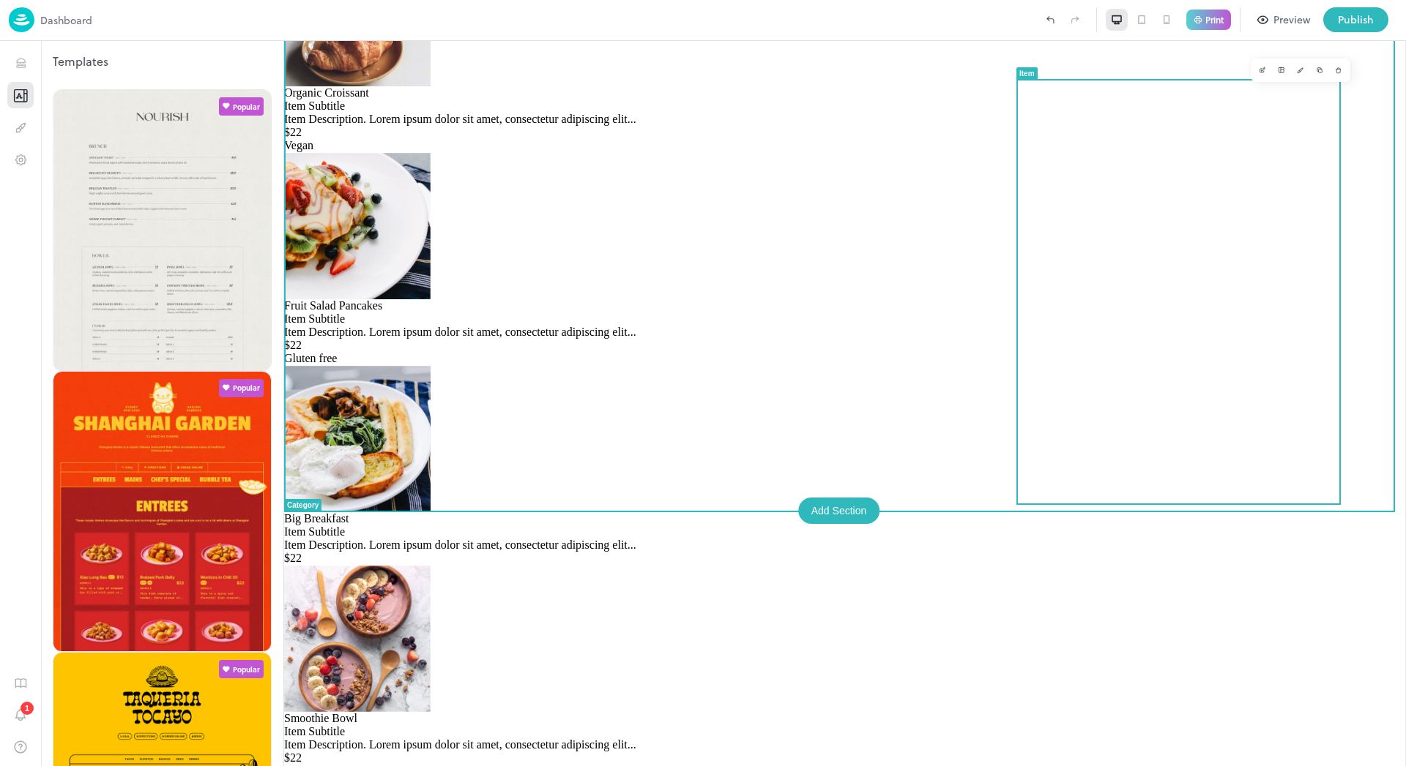
scroll to position [910, 0]
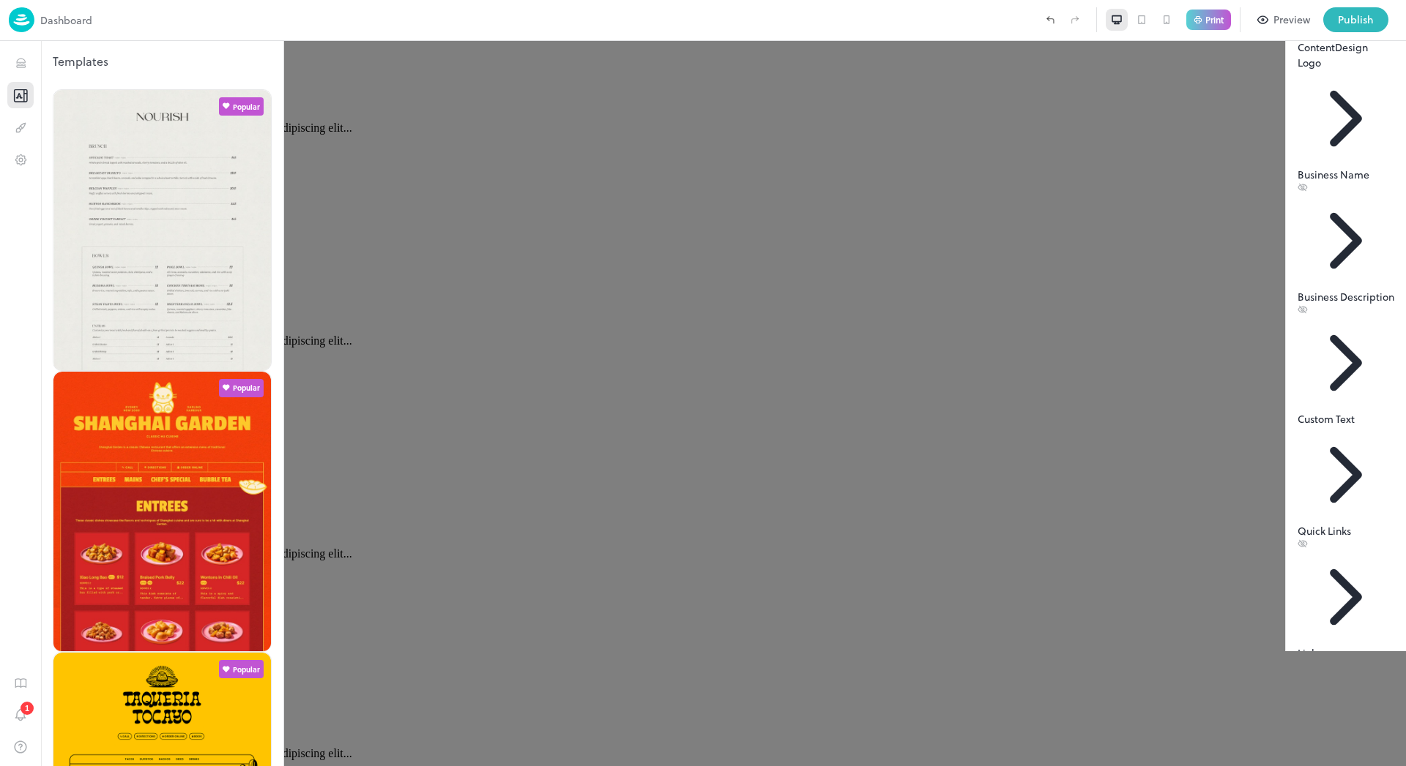
scroll to position [1101, 0]
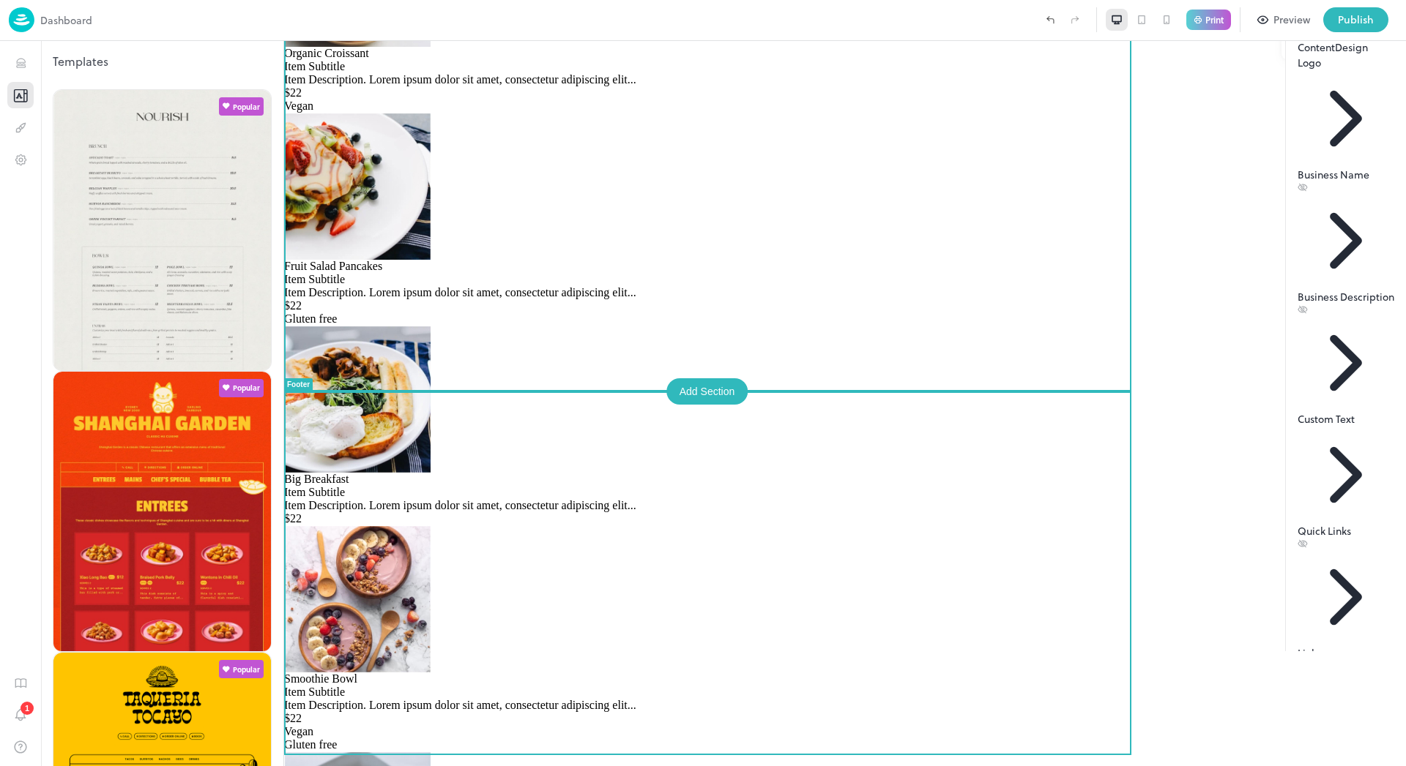
scroll to position [927, 0]
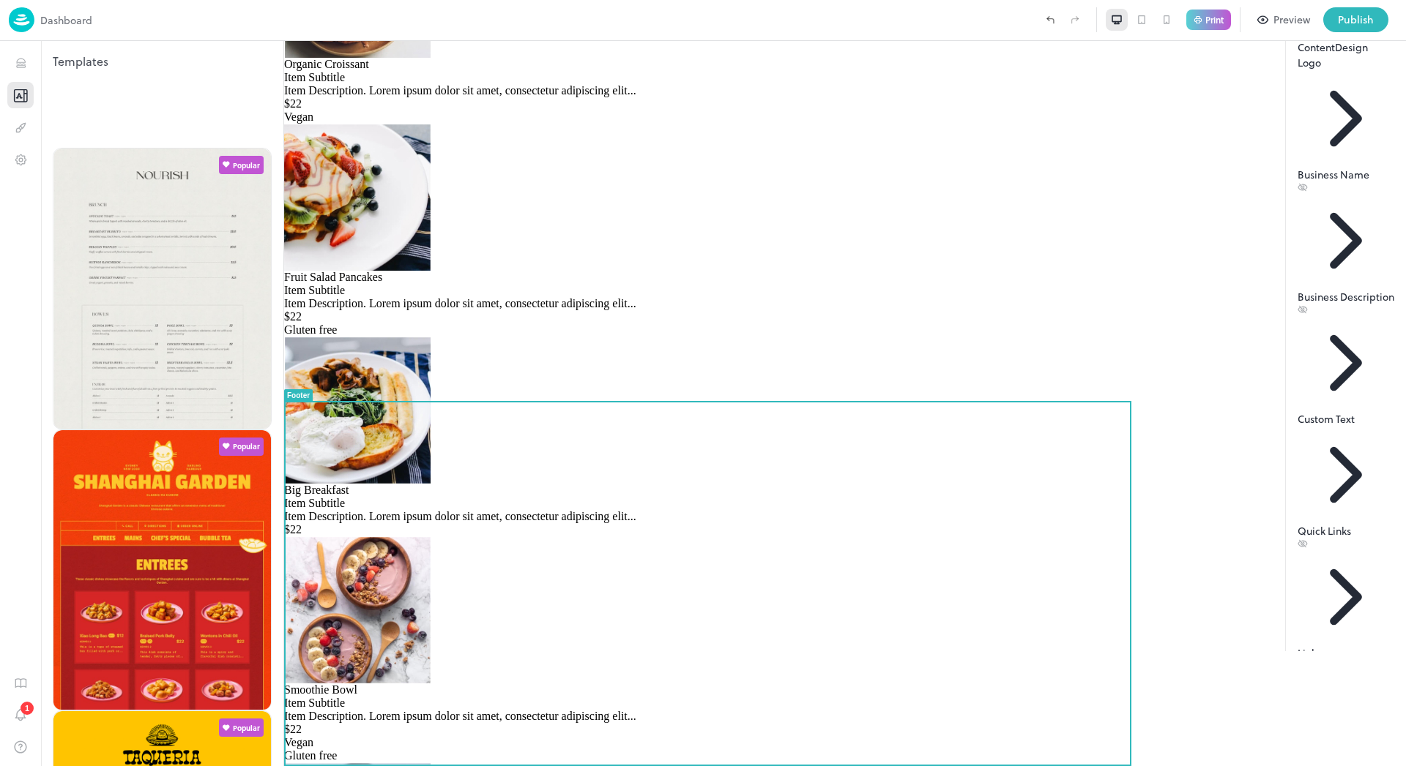
type input "******"
type input "*****"
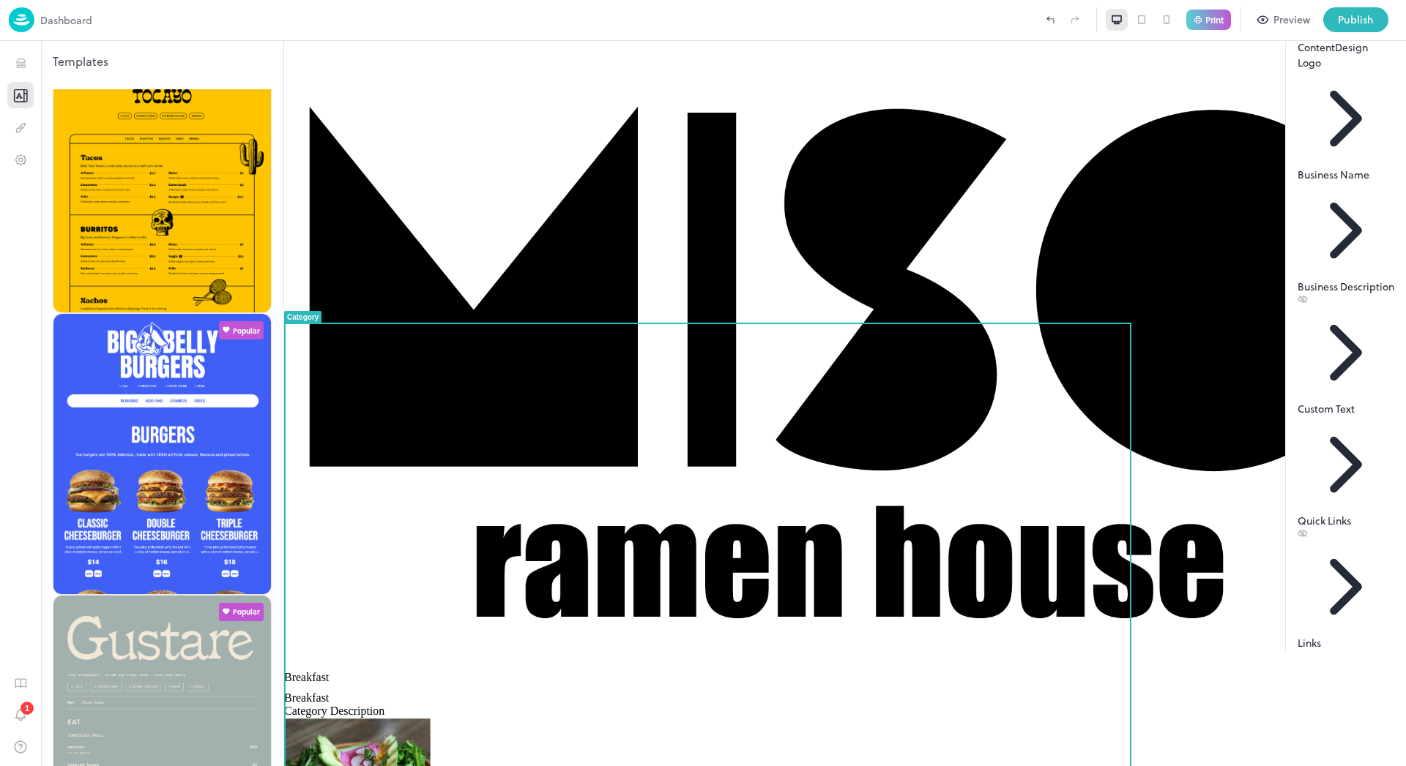
scroll to position [789, 0]
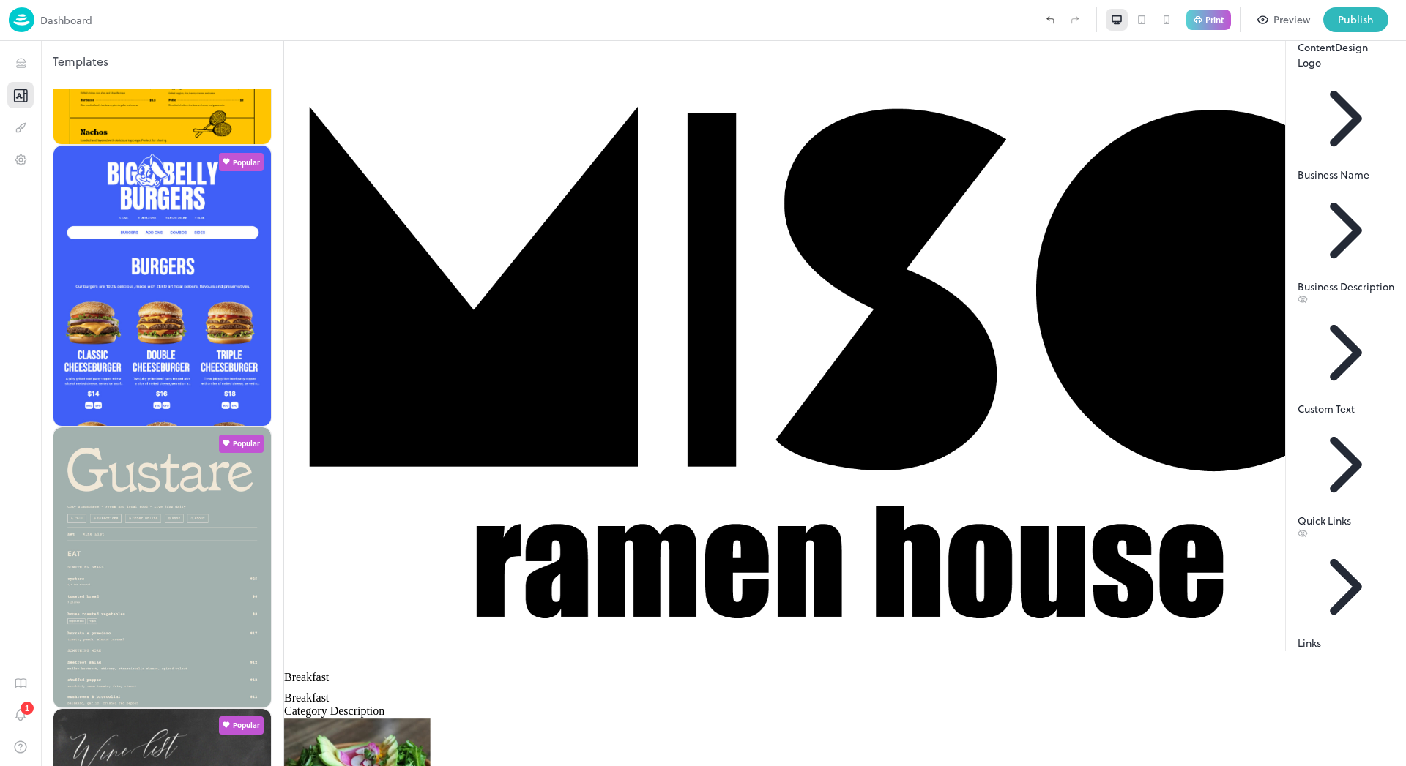
click at [1385, 35] on icon at bounding box center [1385, 27] width 18 height 18
